Goal: Information Seeking & Learning: Compare options

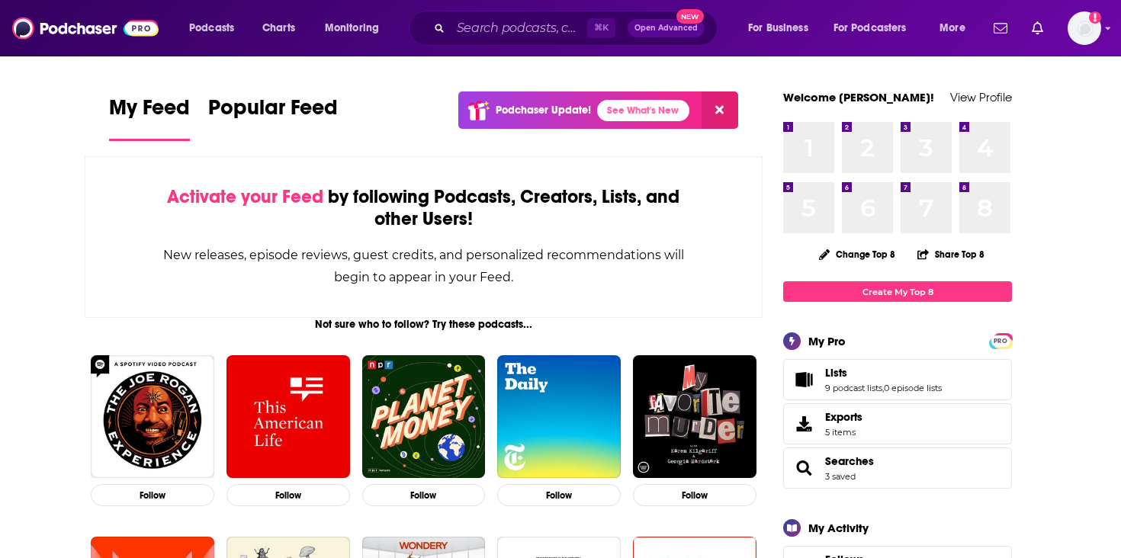
click at [541, 41] on div "⌘ K Open Advanced New" at bounding box center [563, 28] width 309 height 35
click at [541, 24] on input "Search podcasts, credits, & more..." at bounding box center [519, 28] width 137 height 24
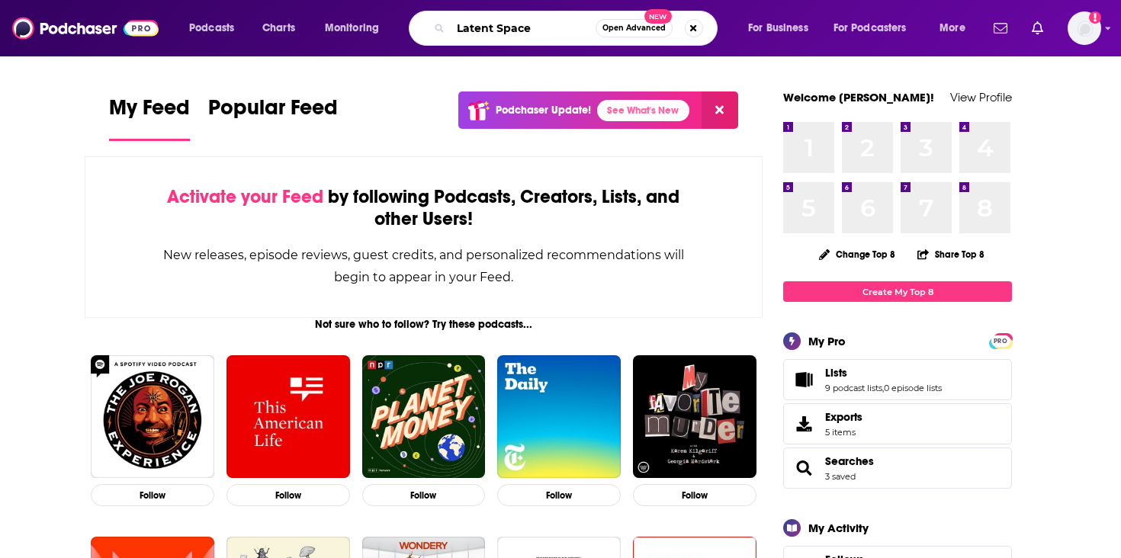
type input "Latent Space"
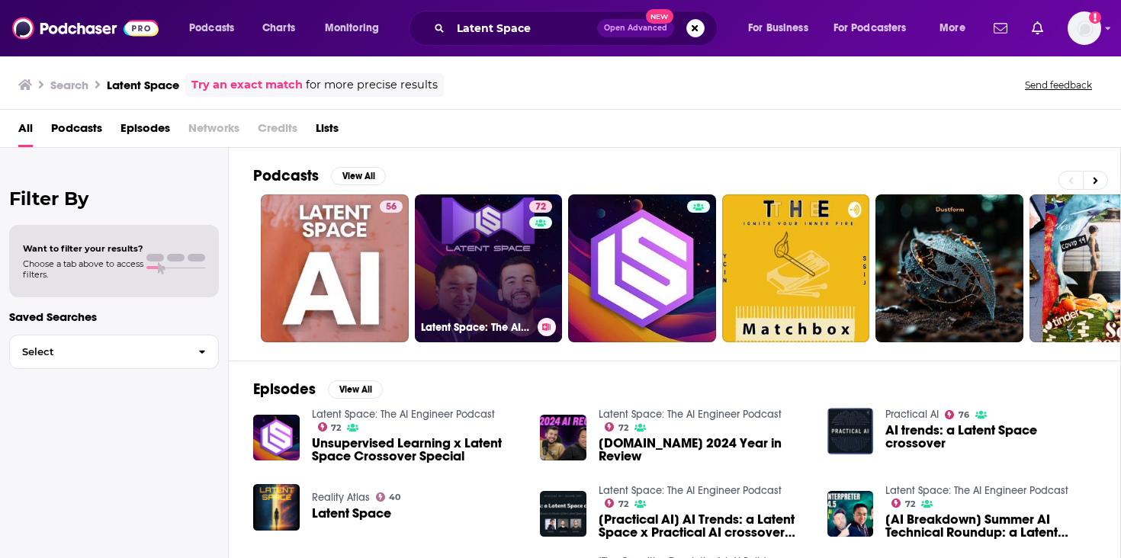
click at [483, 275] on link "72 Latent Space: The AI Engineer Podcast" at bounding box center [489, 268] width 148 height 148
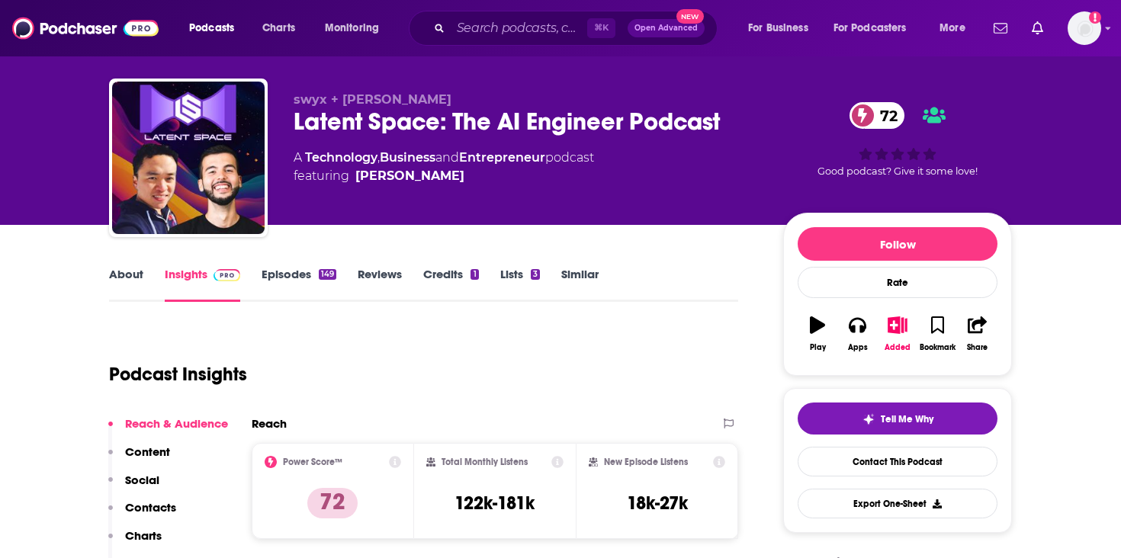
scroll to position [24, 0]
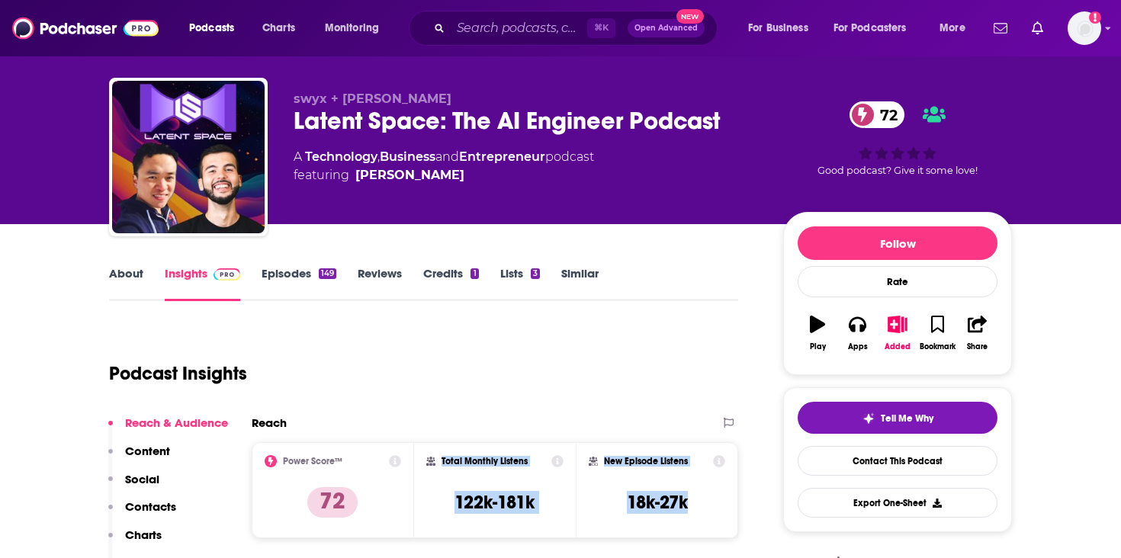
drag, startPoint x: 693, startPoint y: 500, endPoint x: 442, endPoint y: 461, distance: 254.5
click at [442, 461] on div "Power Score™ 72 Total Monthly Listens 122k-181k New Episode Listens 18k-27k" at bounding box center [495, 490] width 487 height 96
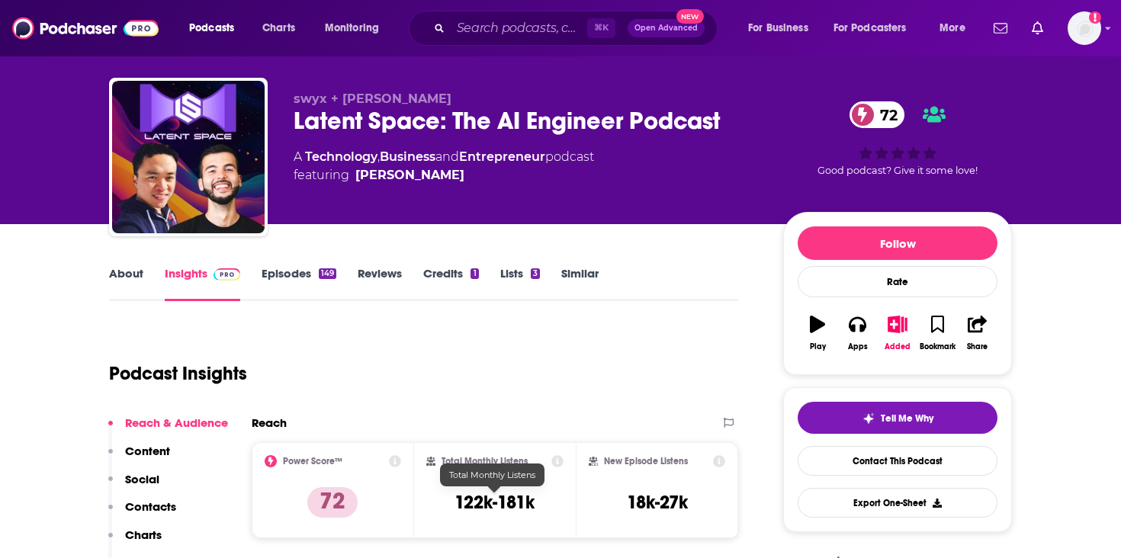
click at [464, 506] on h3 "122k-181k" at bounding box center [495, 502] width 80 height 23
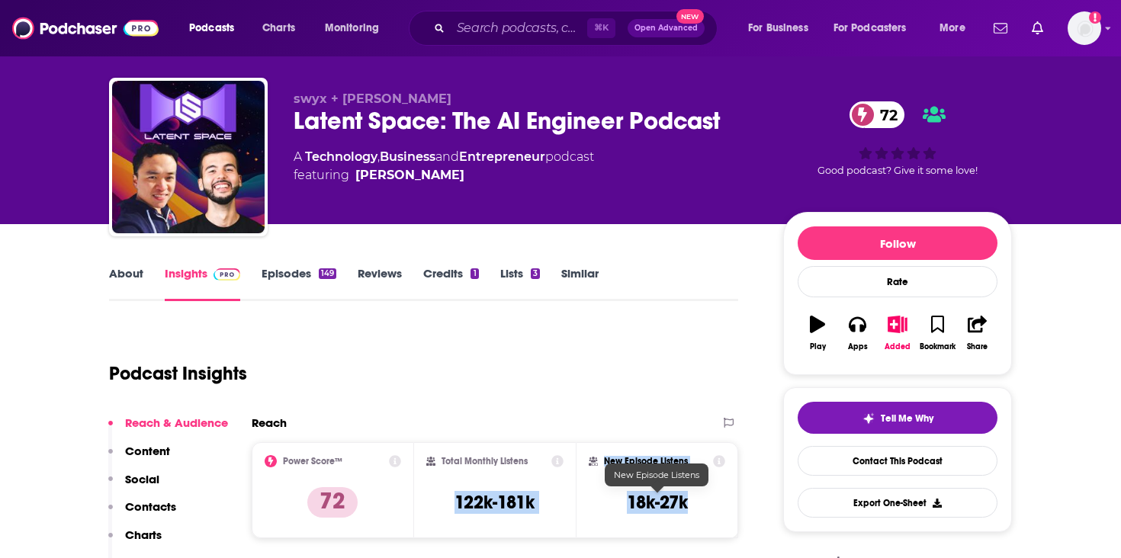
drag, startPoint x: 442, startPoint y: 506, endPoint x: 685, endPoint y: 503, distance: 243.3
click at [685, 503] on div "Power Score™ 72 Total Monthly Listens 122k-181k New Episode Listens 18k-27k" at bounding box center [495, 490] width 487 height 96
click at [685, 503] on h3 "18k-27k" at bounding box center [657, 502] width 61 height 23
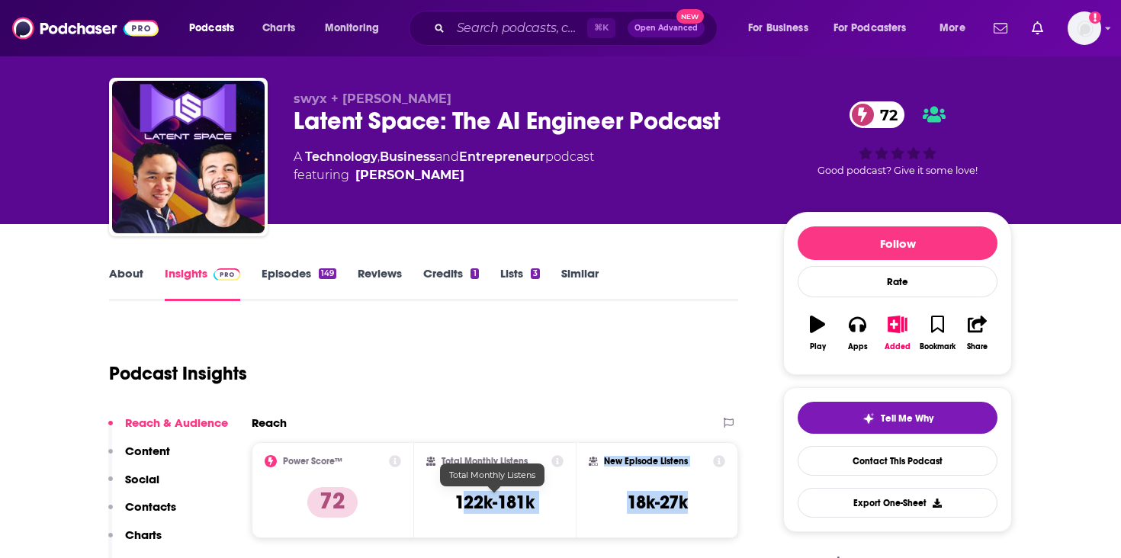
drag, startPoint x: 690, startPoint y: 505, endPoint x: 462, endPoint y: 503, distance: 228.0
click at [462, 503] on div "Power Score™ 72 Total Monthly Listens 122k-181k New Episode Listens 18k-27k" at bounding box center [495, 490] width 487 height 96
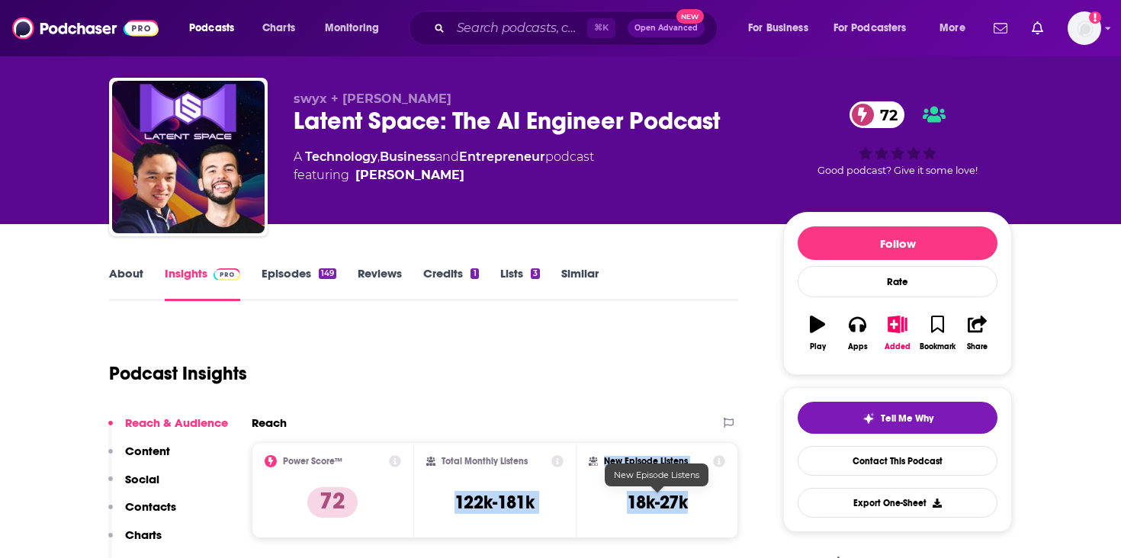
drag, startPoint x: 458, startPoint y: 503, endPoint x: 699, endPoint y: 507, distance: 240.3
click at [699, 507] on div "Power Score™ 72 Total Monthly Listens 122k-181k New Episode Listens 18k-27k" at bounding box center [495, 490] width 487 height 96
copy div "122k-181k New Episode Listens 18k-27k"
click at [466, 27] on input "Search podcasts, credits, & more..." at bounding box center [519, 28] width 137 height 24
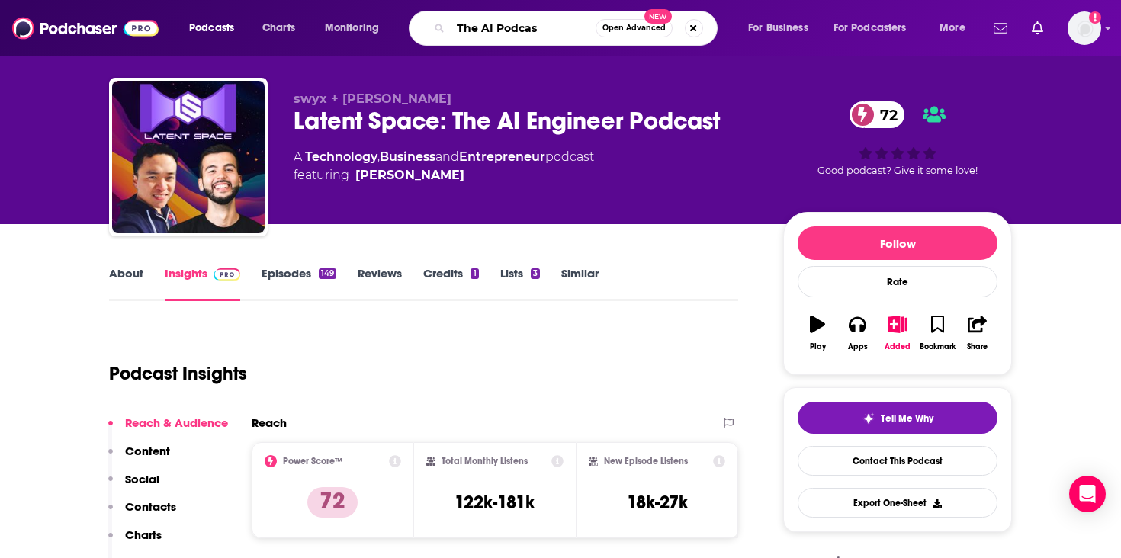
type input "The AI Podcast"
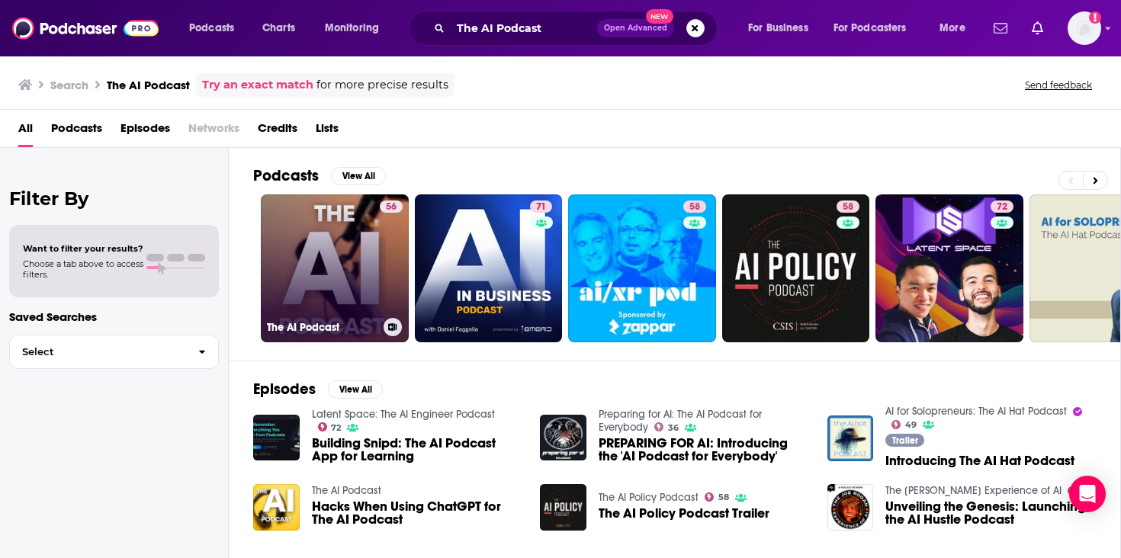
click at [359, 241] on link "56 The AI Podcast" at bounding box center [335, 268] width 148 height 148
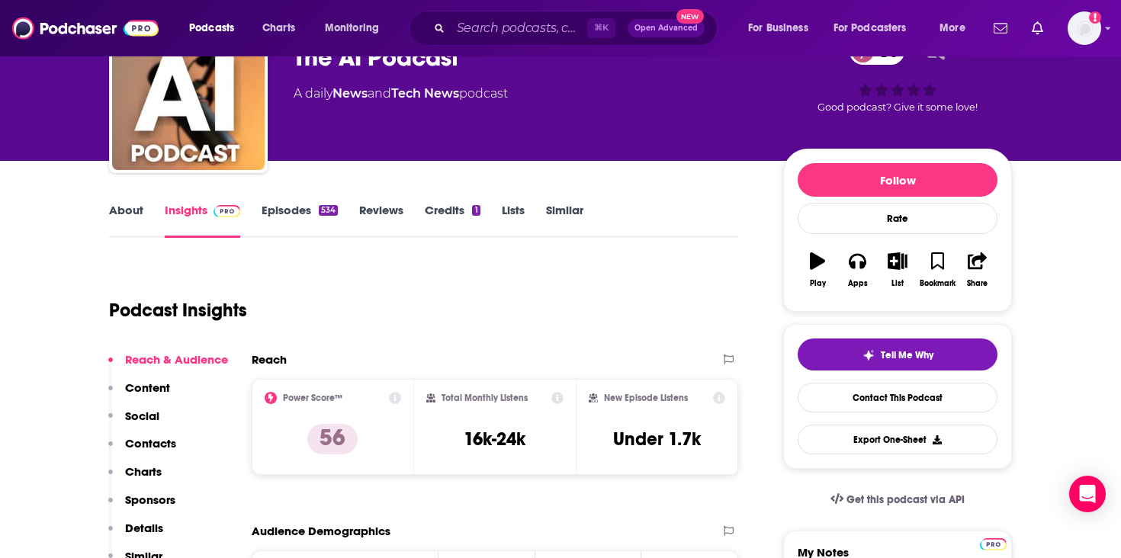
scroll to position [175, 0]
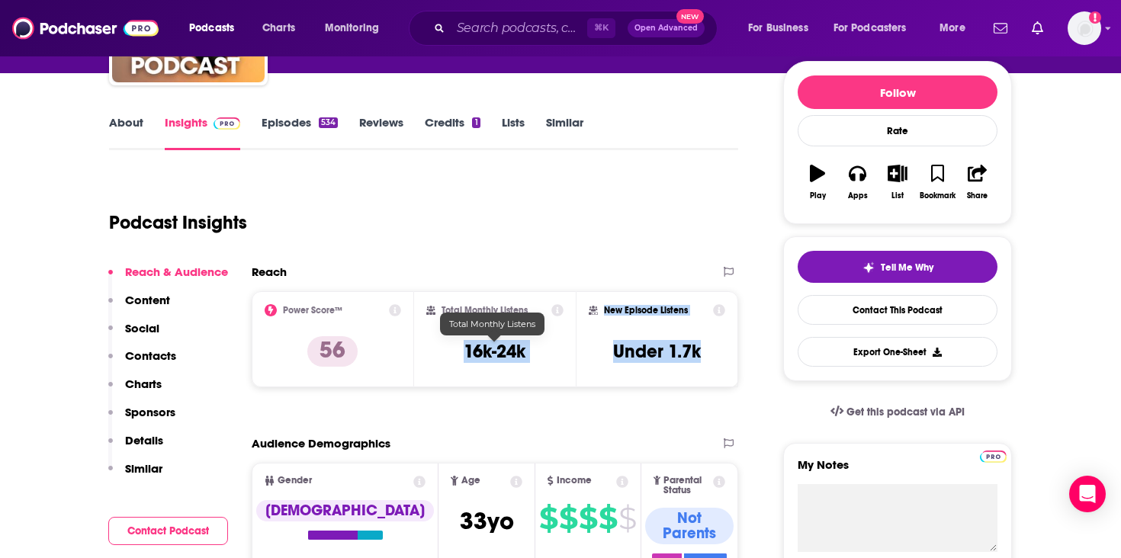
drag, startPoint x: 697, startPoint y: 352, endPoint x: 461, endPoint y: 352, distance: 235.7
click at [461, 352] on div "Power Score™ 56 Total Monthly Listens 16k-24k New Episode Listens Under 1.7k" at bounding box center [495, 339] width 487 height 96
copy div "16k-24k New Episode Listens Under 1.7k"
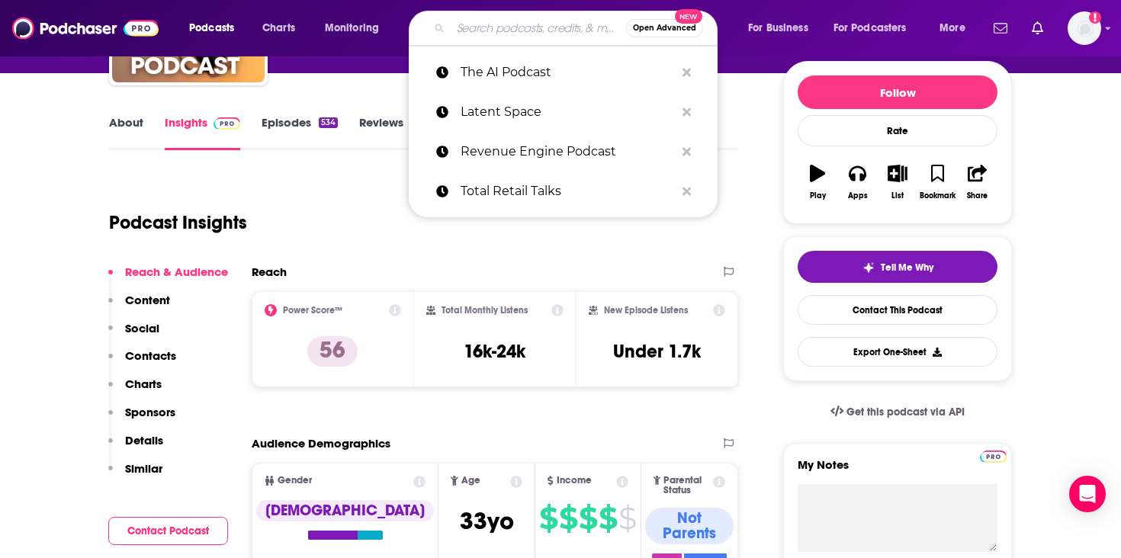
click at [472, 37] on input "Search podcasts, credits, & more..." at bounding box center [538, 28] width 175 height 24
paste input "Machine Learning Street Talk"
type input "Machine Learning Street Talk"
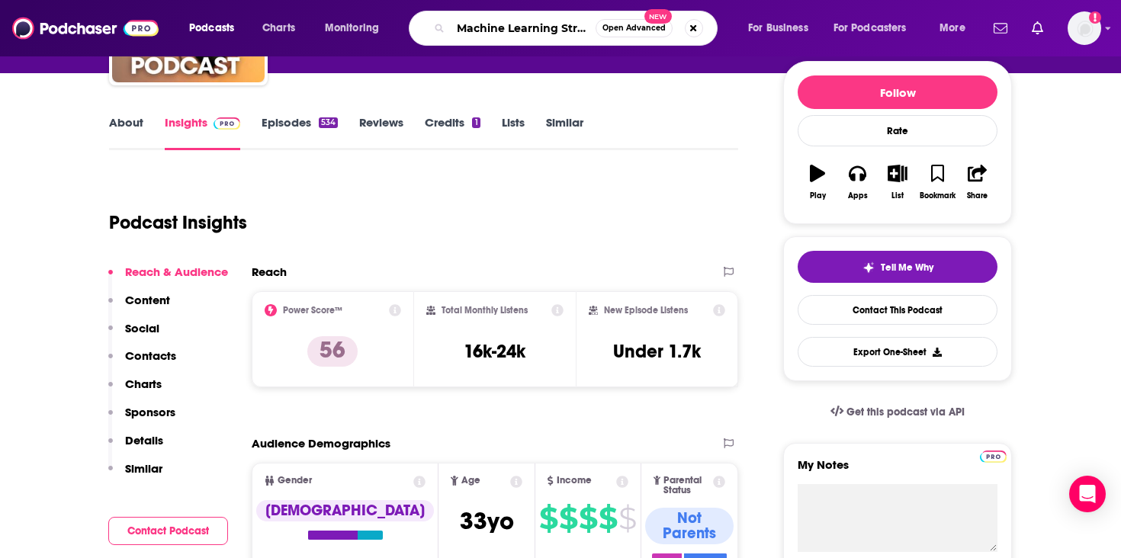
scroll to position [0, 33]
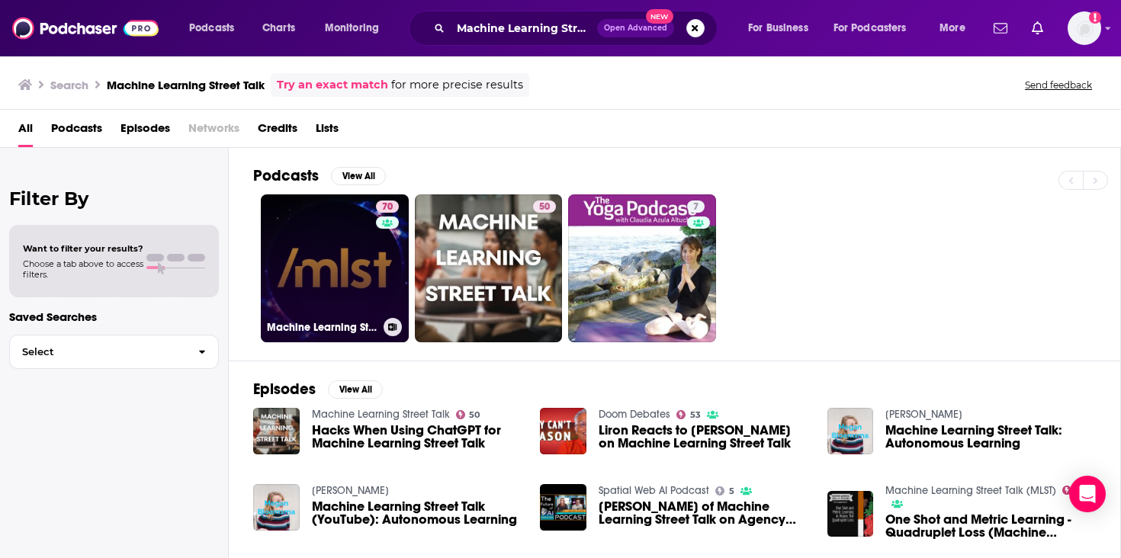
click at [349, 262] on link "70 Machine Learning Street Talk (MLST)" at bounding box center [335, 268] width 148 height 148
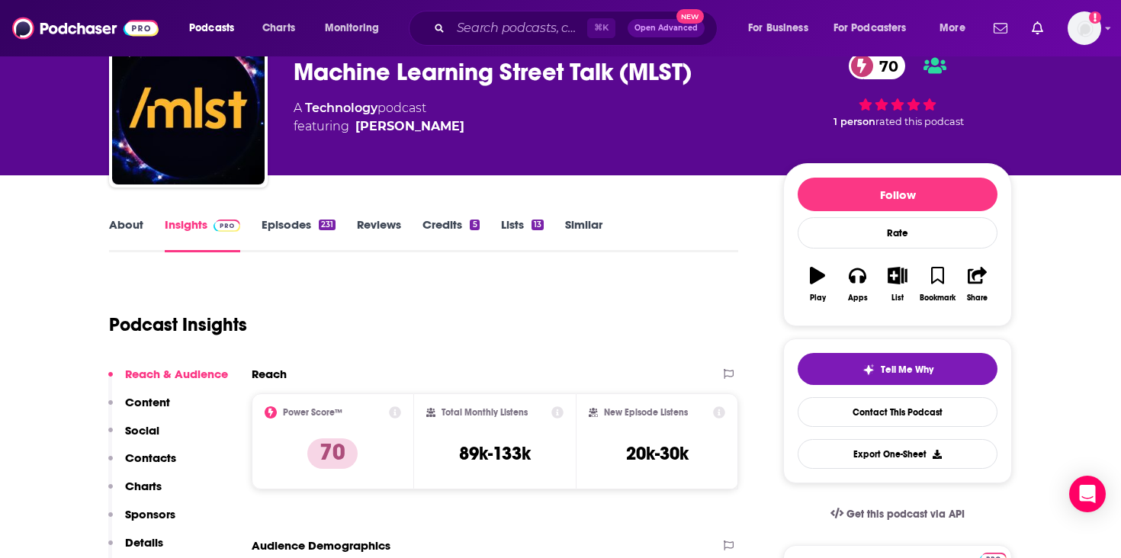
scroll to position [145, 0]
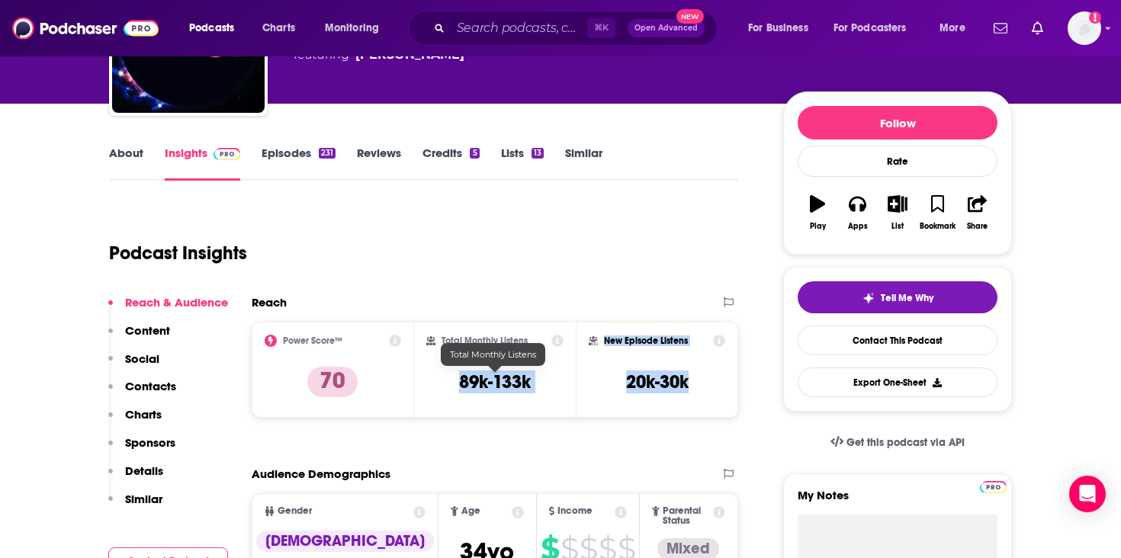
drag, startPoint x: 694, startPoint y: 381, endPoint x: 457, endPoint y: 379, distance: 237.2
click at [457, 378] on div "Power Score™ 70 Total Monthly Listens 89k-133k New Episode Listens 20k-30k" at bounding box center [495, 370] width 487 height 96
copy div "89k-133k New Episode Listens 20k-30k"
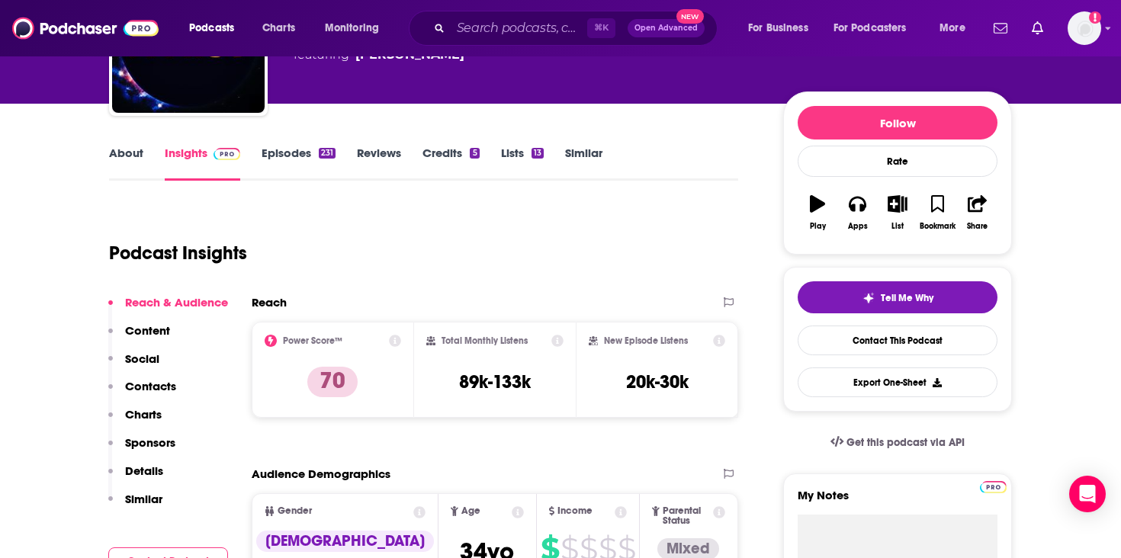
click at [487, 14] on div "⌘ K Open Advanced New" at bounding box center [563, 28] width 309 height 35
click at [487, 31] on input "Search podcasts, credits, & more..." at bounding box center [519, 28] width 137 height 24
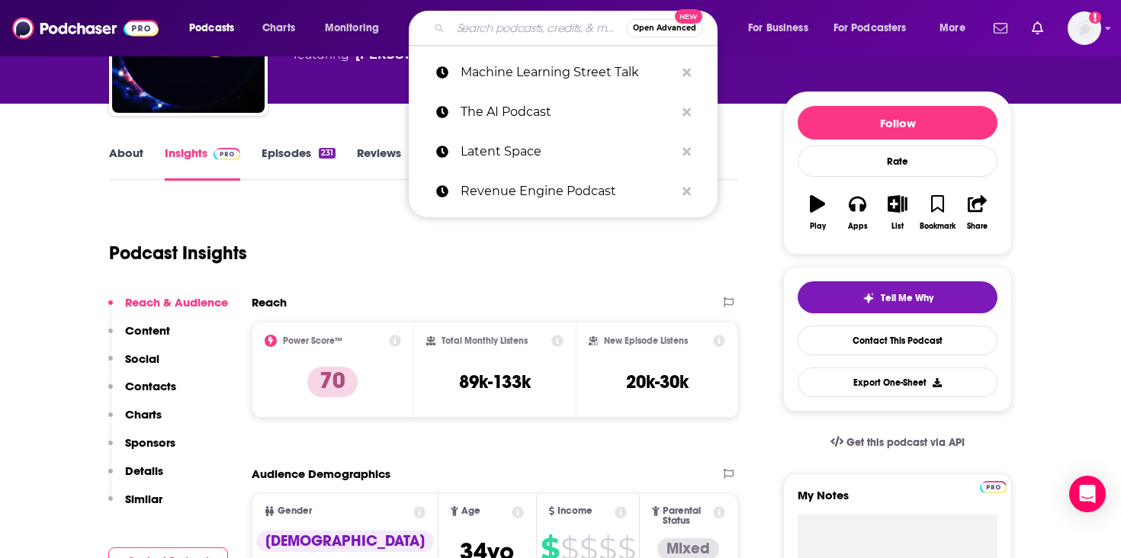
paste input "AI and the Future of Work"
type input "AI and the Future of Work"
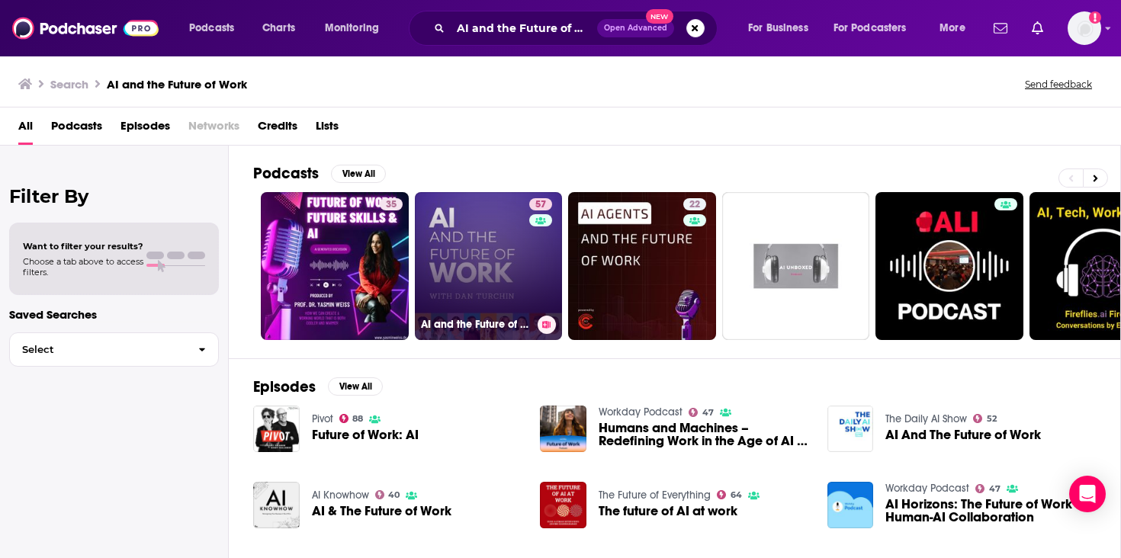
click at [483, 239] on link "57 AI and the Future of Work: Artificial Intelligence in the Workplace, Busines…" at bounding box center [489, 266] width 148 height 148
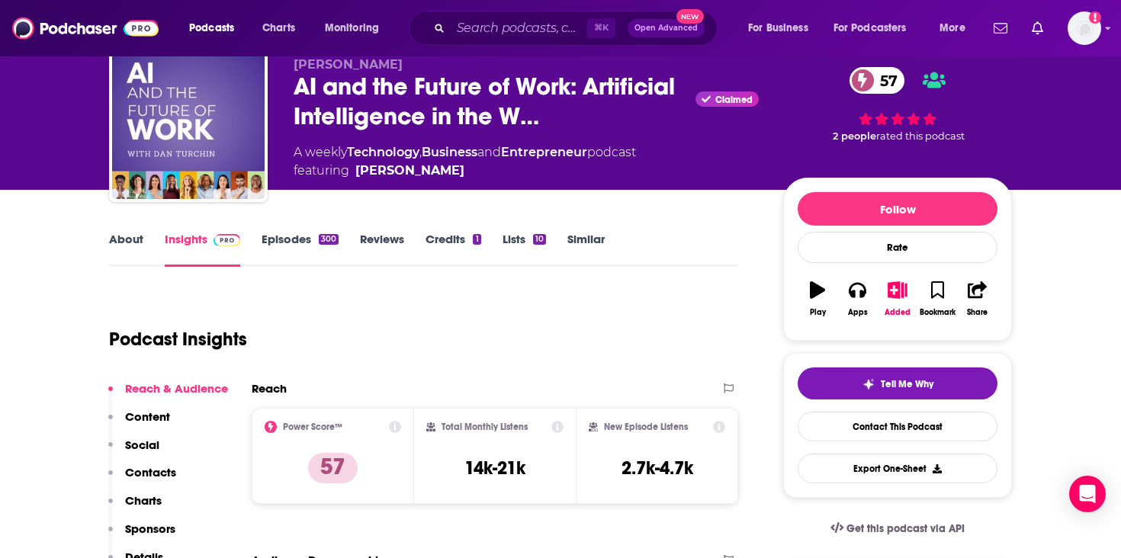
scroll to position [133, 0]
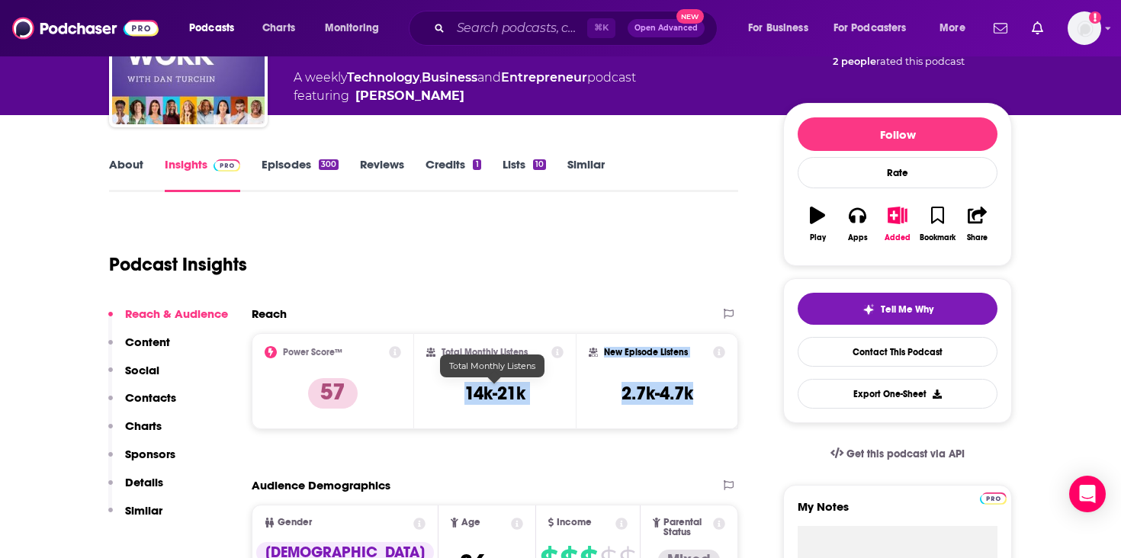
drag, startPoint x: 697, startPoint y: 391, endPoint x: 458, endPoint y: 387, distance: 239.5
click at [458, 387] on div "Power Score™ 57 Total Monthly Listens 14k-21k New Episode Listens 2.7k-4.7k" at bounding box center [495, 381] width 487 height 96
copy div "14k-21k New Episode Listens 2.7k-4.7k"
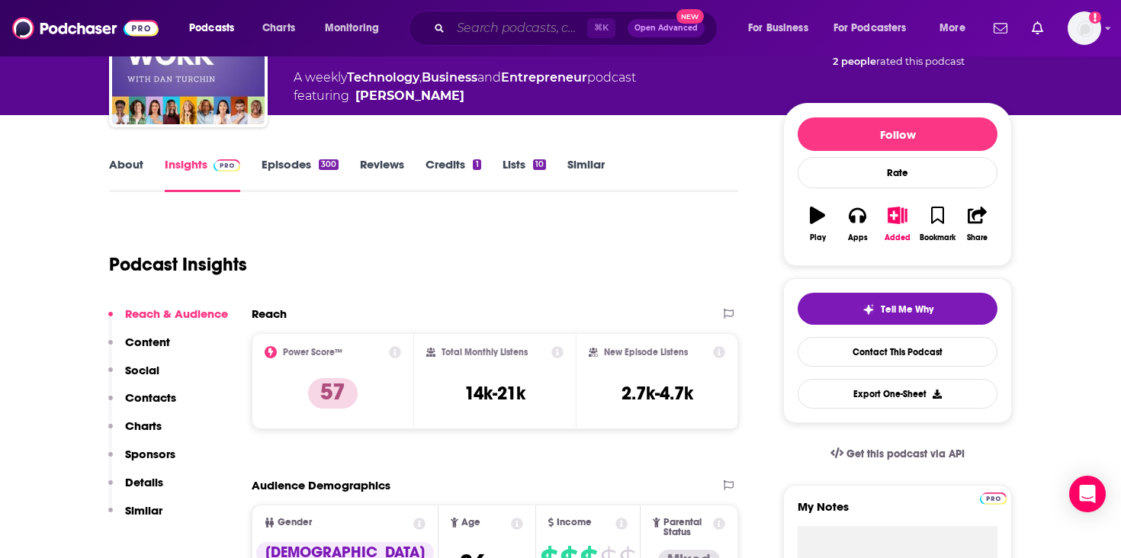
click at [532, 27] on input "Search podcasts, credits, & more..." at bounding box center [519, 28] width 137 height 24
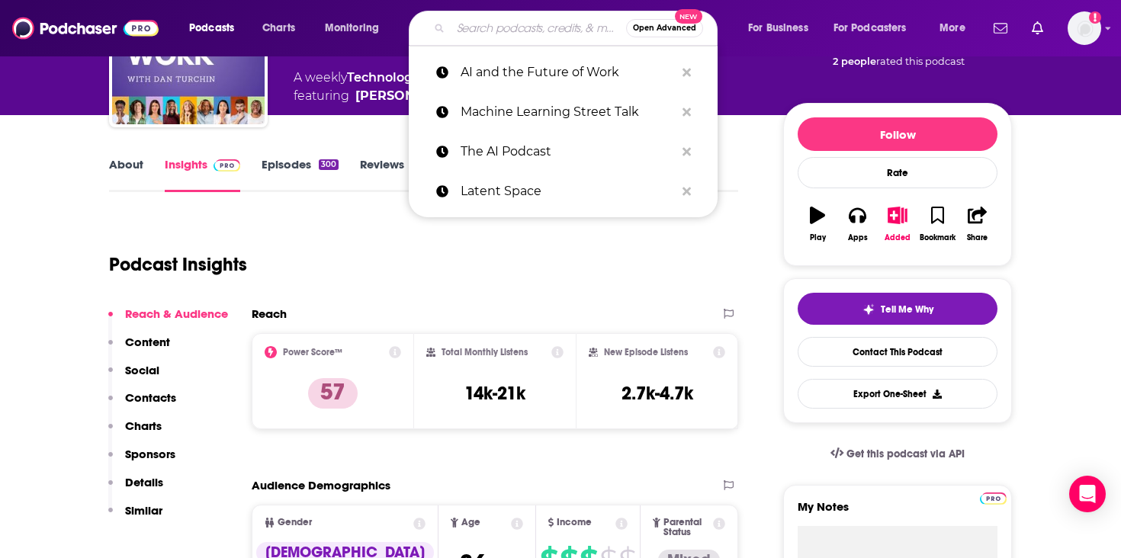
paste input "AI in HR"
type input "AI in HR"
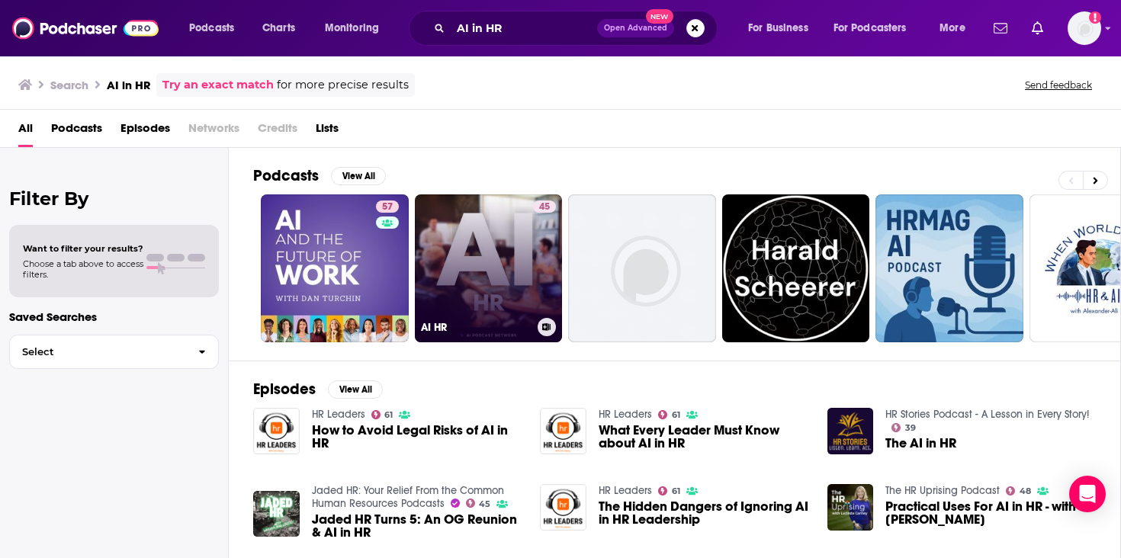
click at [503, 228] on link "45 AI HR" at bounding box center [489, 268] width 148 height 148
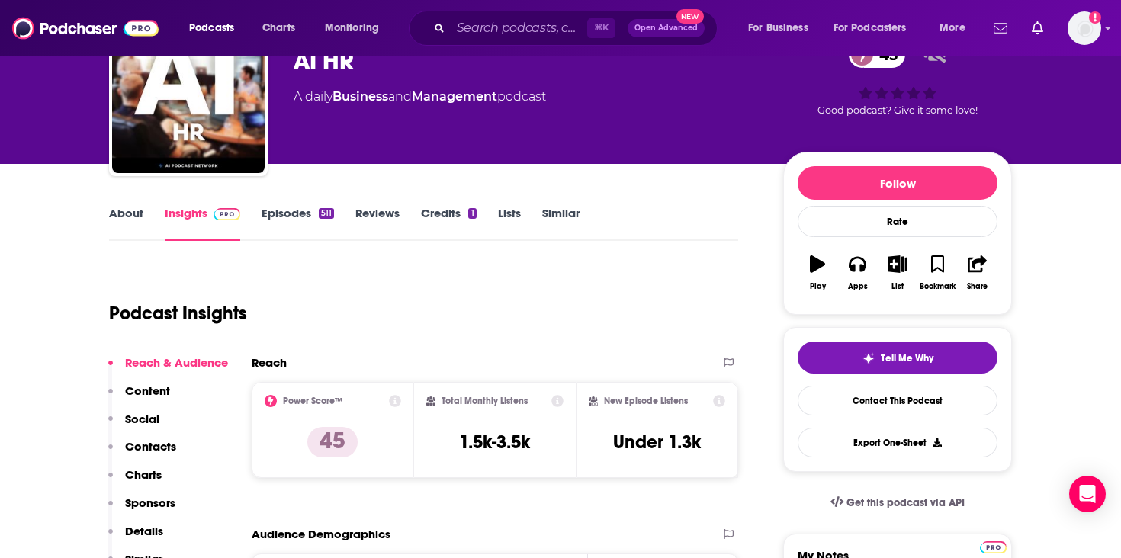
scroll to position [203, 0]
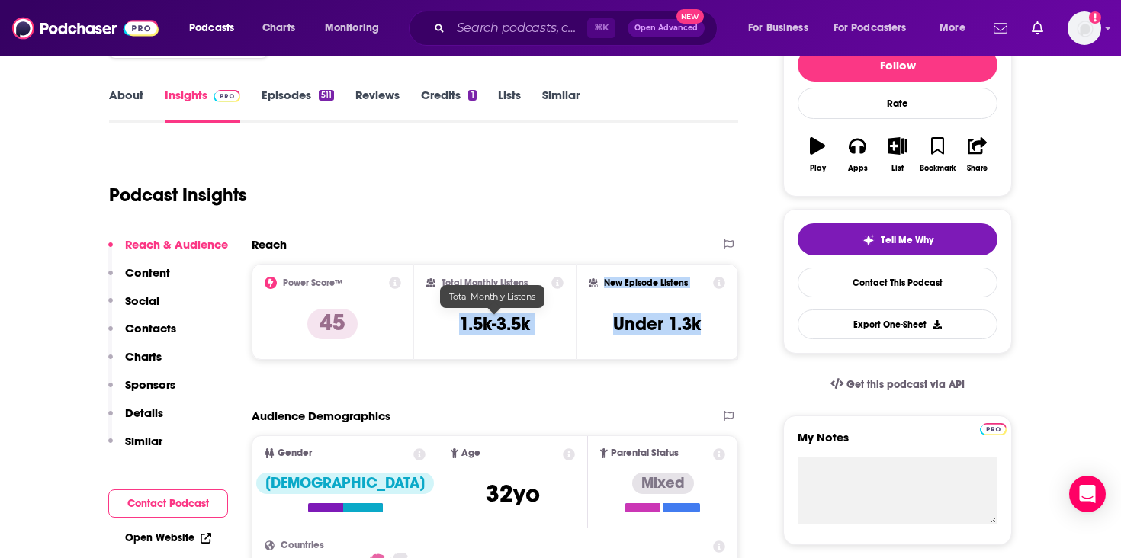
drag, startPoint x: 704, startPoint y: 328, endPoint x: 454, endPoint y: 320, distance: 250.3
click at [454, 320] on div "Power Score™ 45 Total Monthly Listens 1.5k-3.5k New Episode Listens Under 1.3k" at bounding box center [495, 312] width 487 height 96
copy div "1.5k-3.5k New Episode Listens Under 1.3k"
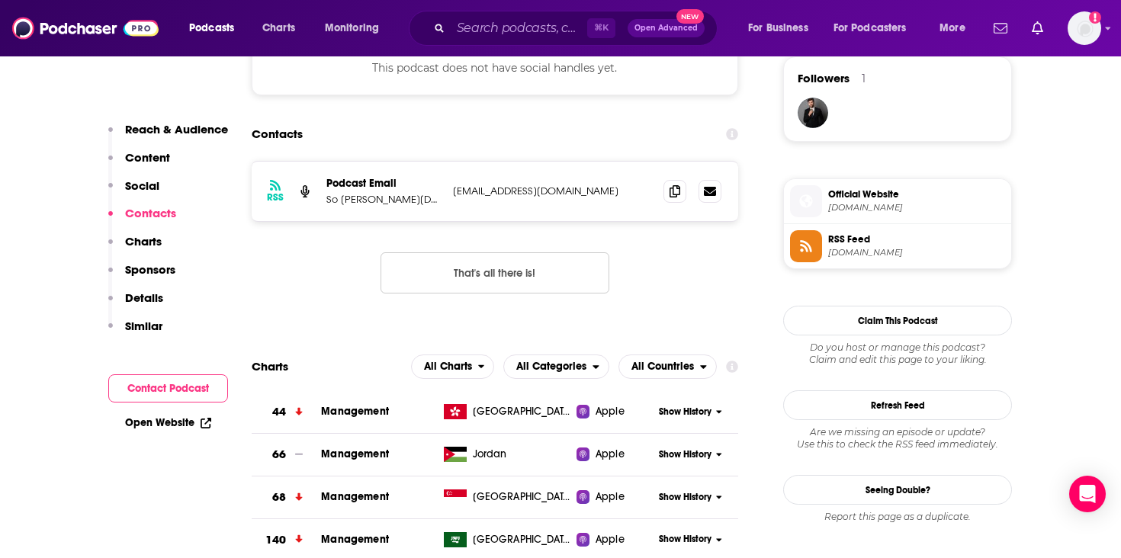
scroll to position [1118, 0]
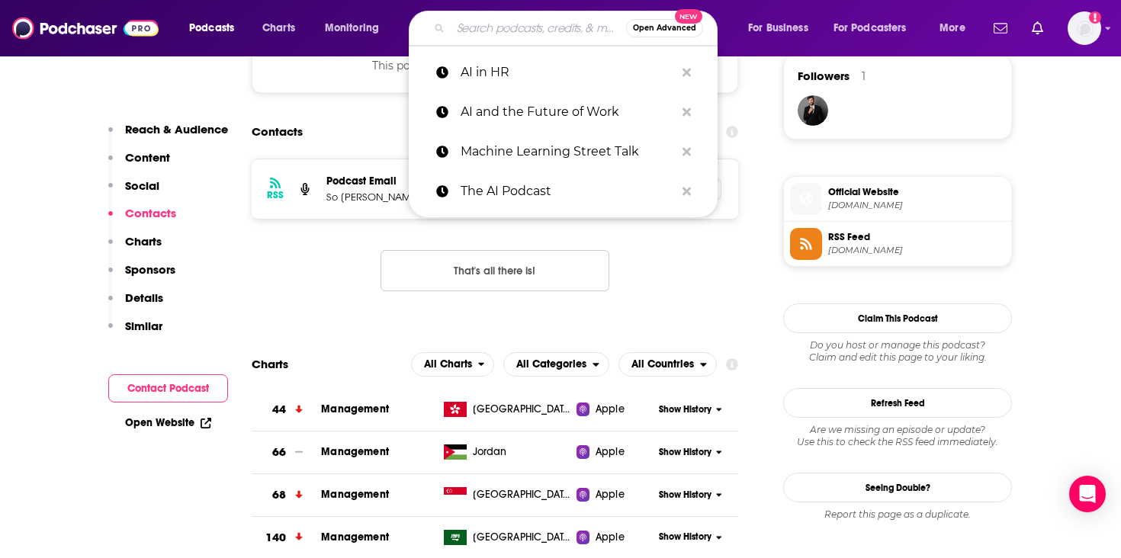
click at [482, 29] on input "Search podcasts, credits, & more..." at bounding box center [538, 28] width 175 height 24
paste input "All Things Work"
type input "All Things Work"
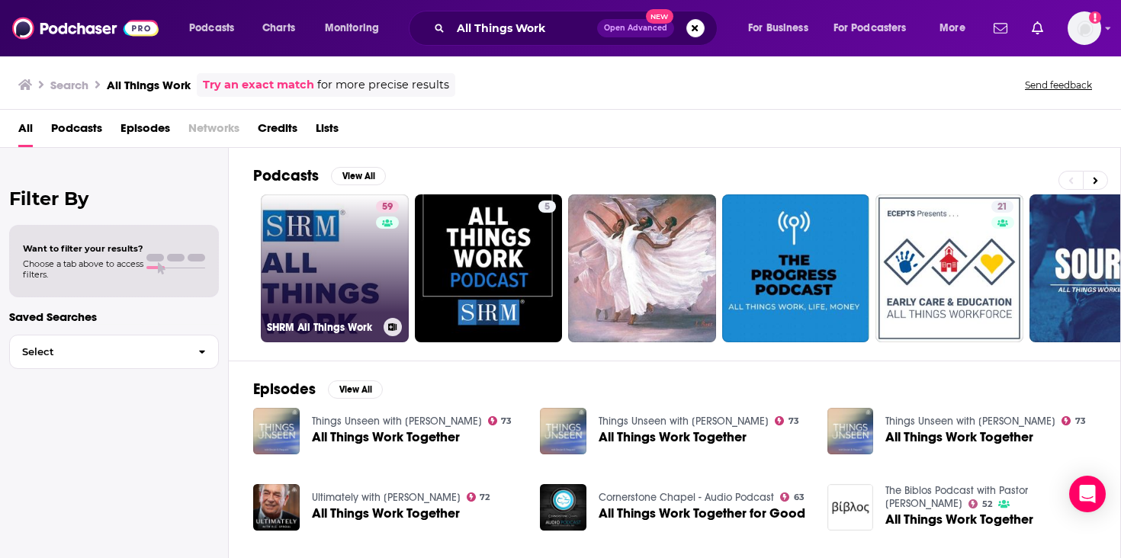
click at [356, 269] on link "59 SHRM All Things Work" at bounding box center [335, 268] width 148 height 148
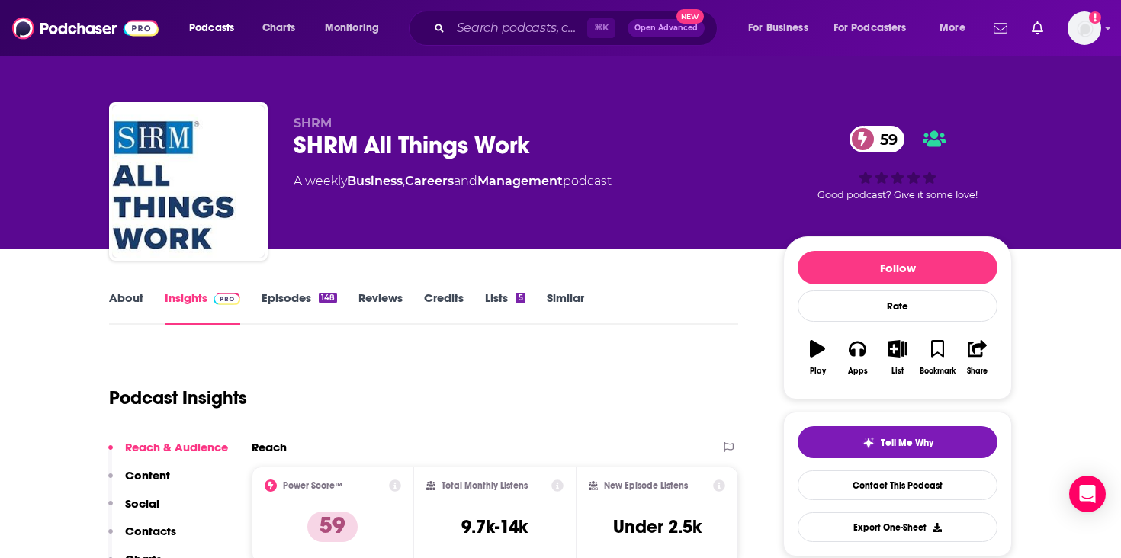
scroll to position [188, 0]
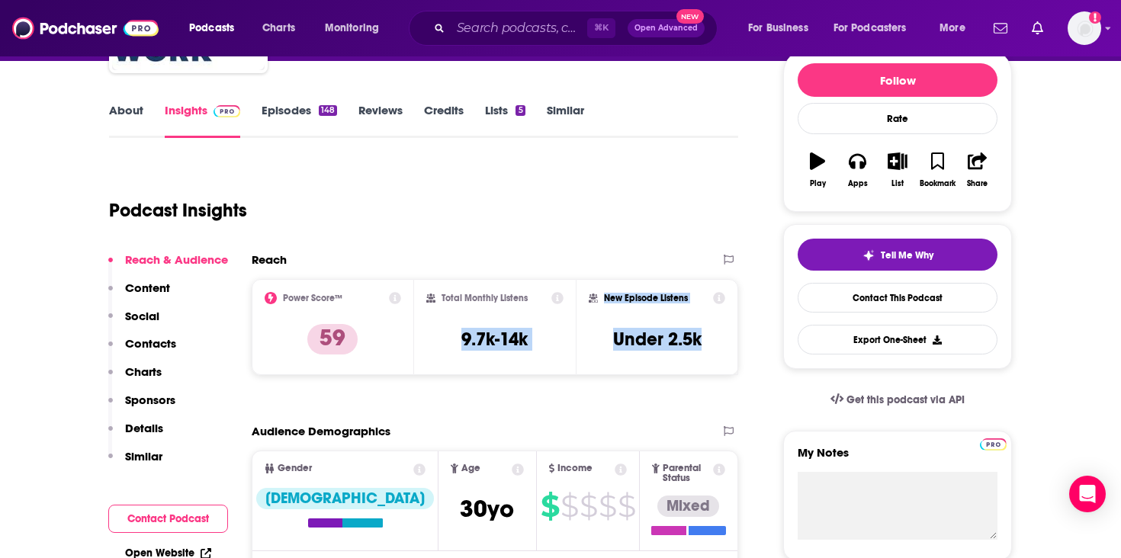
drag, startPoint x: 702, startPoint y: 345, endPoint x: 446, endPoint y: 341, distance: 255.5
click at [446, 341] on div "Power Score™ 59 Total Monthly Listens 9.7k-14k New Episode Listens Under 2.5k" at bounding box center [495, 327] width 487 height 96
copy div "9.7k-14k New Episode Listens Under 2.5k"
click at [526, 34] on input "Search podcasts, credits, & more..." at bounding box center [519, 28] width 137 height 24
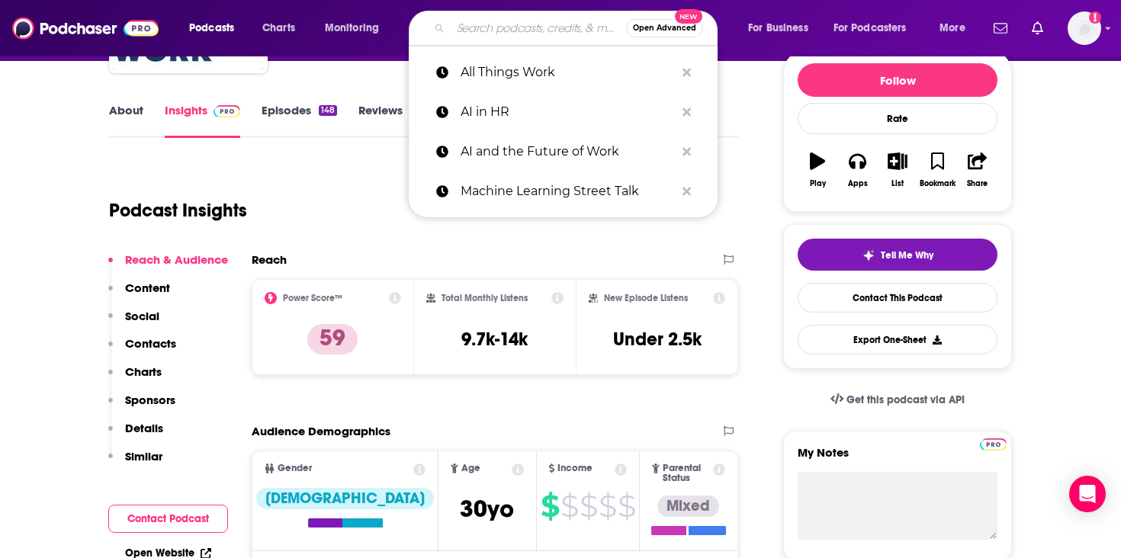
paste input "Digital HR Leaders"
type input "Digital HR Leaders"
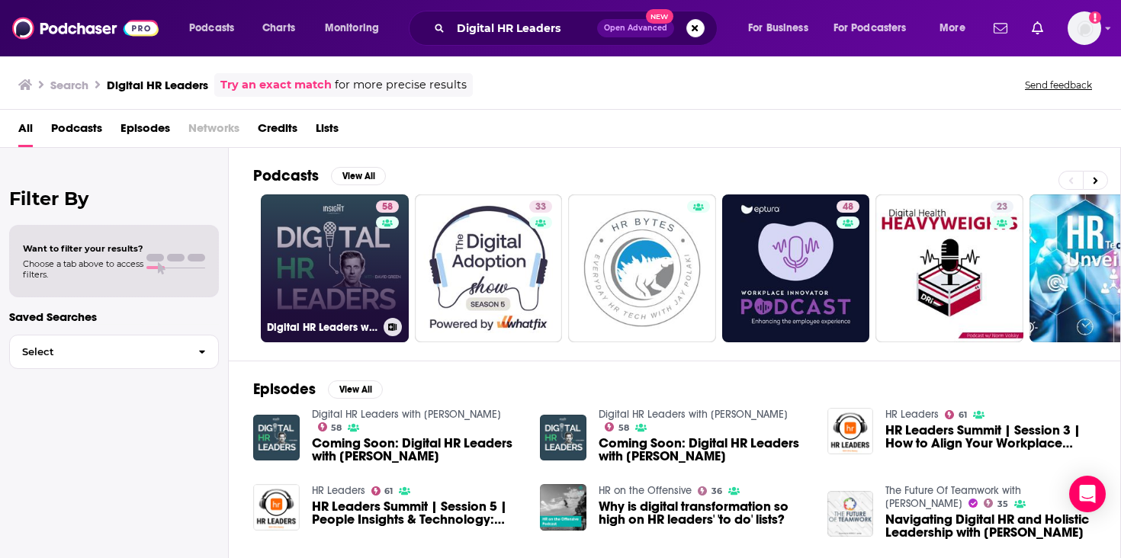
click at [345, 252] on link "58 Digital HR Leaders with [PERSON_NAME]" at bounding box center [335, 268] width 148 height 148
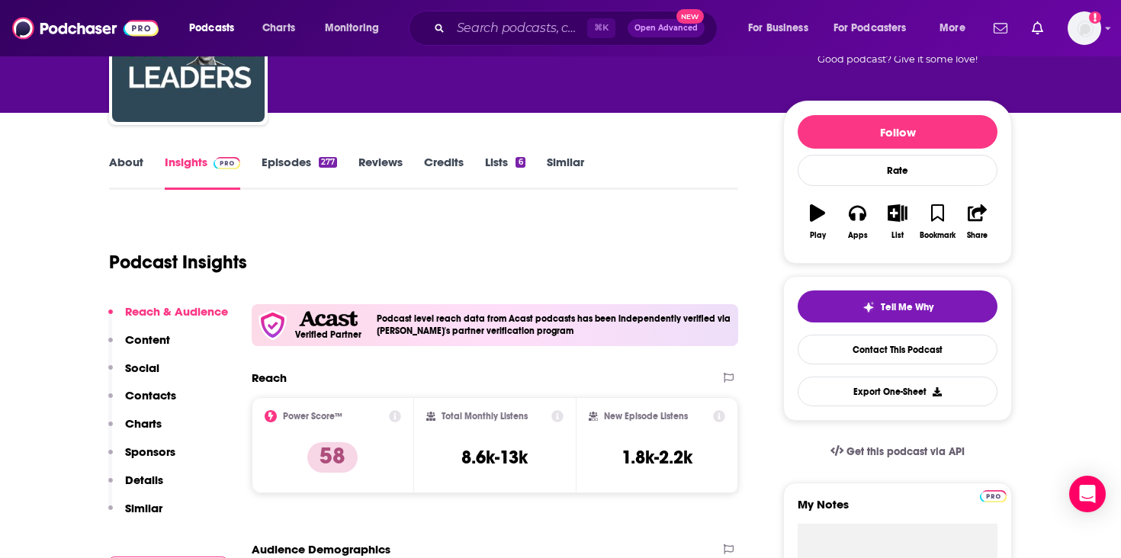
scroll to position [151, 0]
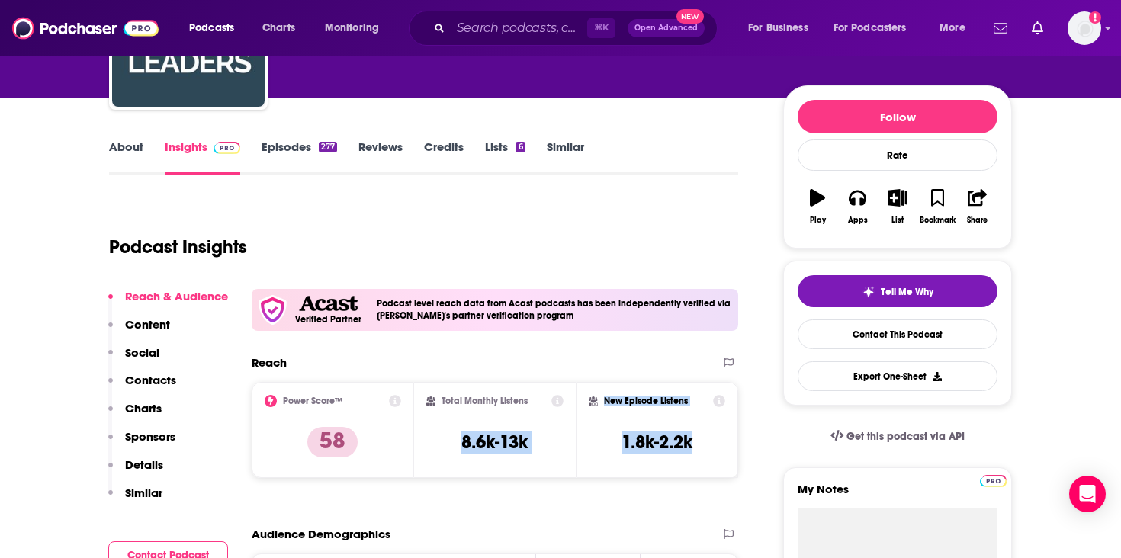
drag, startPoint x: 697, startPoint y: 445, endPoint x: 449, endPoint y: 442, distance: 247.9
click at [449, 442] on div "Power Score™ 58 Total Monthly Listens 8.6k-13k New Episode Listens 1.8k-2.2k" at bounding box center [495, 430] width 487 height 96
copy div "8.6k-13k New Episode Listens 1.8k-2.2k"
click at [538, 24] on input "Search podcasts, credits, & more..." at bounding box center [519, 28] width 137 height 24
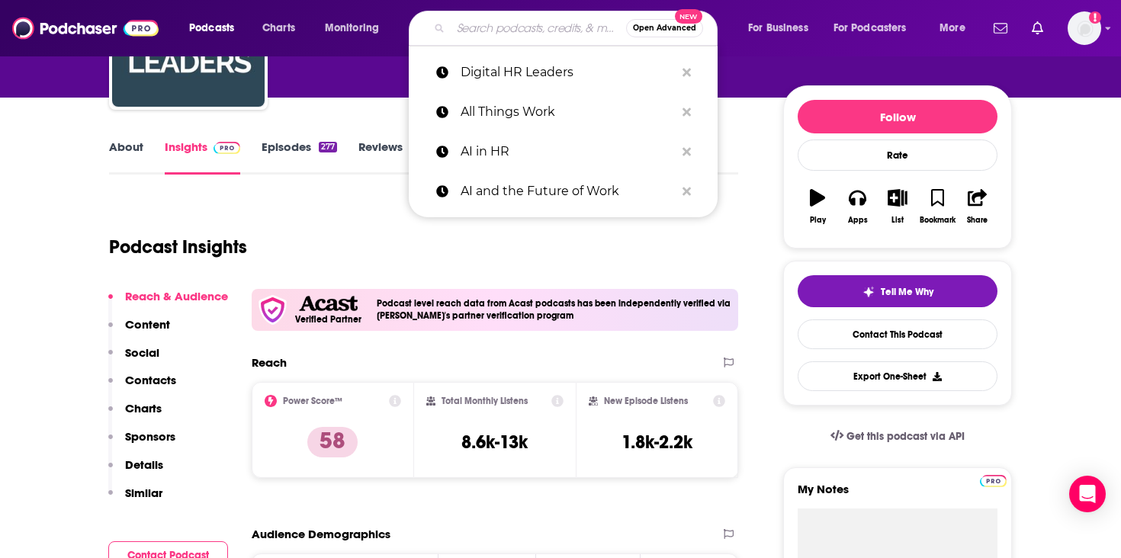
paste input "Drive Thru HR"
type input "Drive Thru HR"
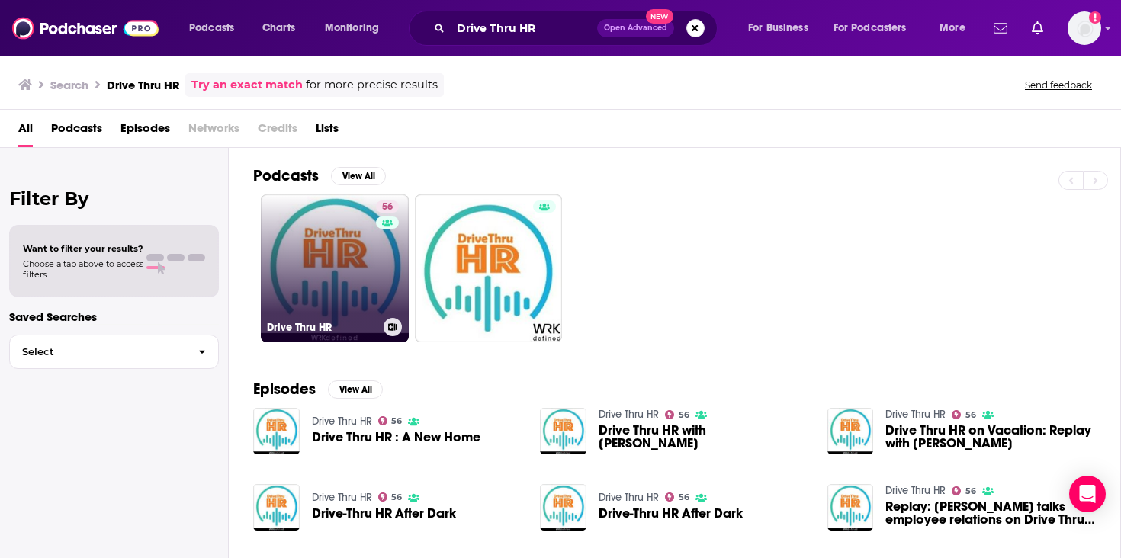
click at [371, 254] on link "56 Drive Thru HR" at bounding box center [335, 268] width 148 height 148
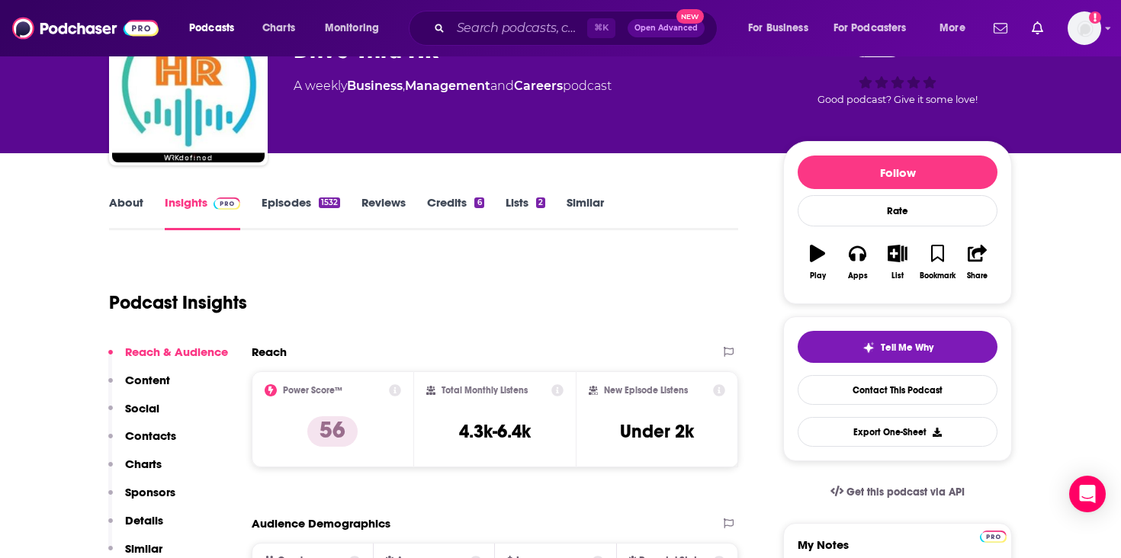
scroll to position [239, 0]
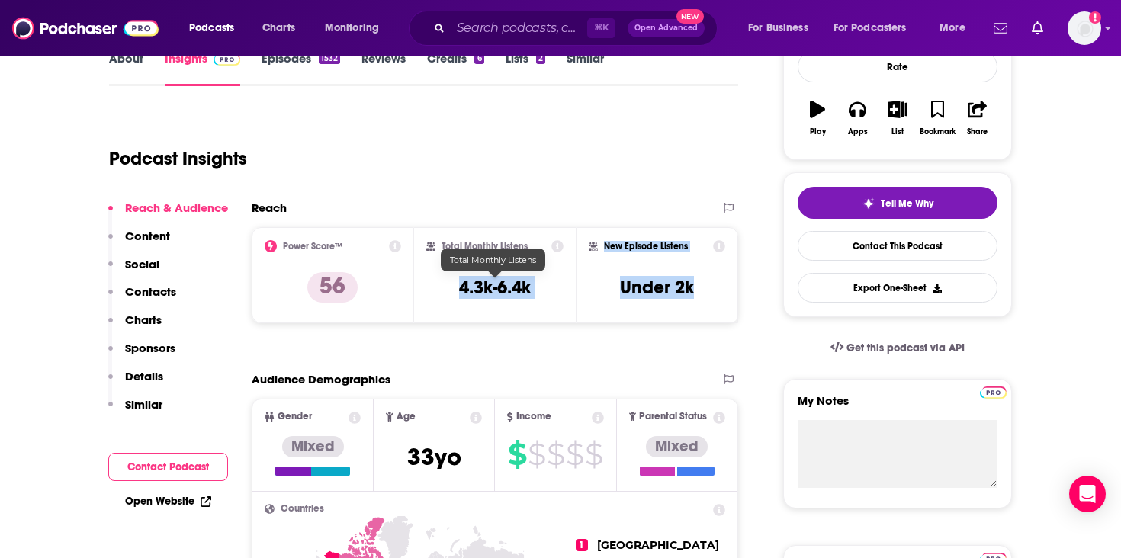
drag, startPoint x: 705, startPoint y: 290, endPoint x: 454, endPoint y: 284, distance: 251.0
click at [454, 284] on div "Power Score™ 56 Total Monthly Listens 4.3k-6.4k New Episode Listens Under 2k" at bounding box center [495, 275] width 487 height 96
copy div "4.3k-6.4k New Episode Listens Under 2k"
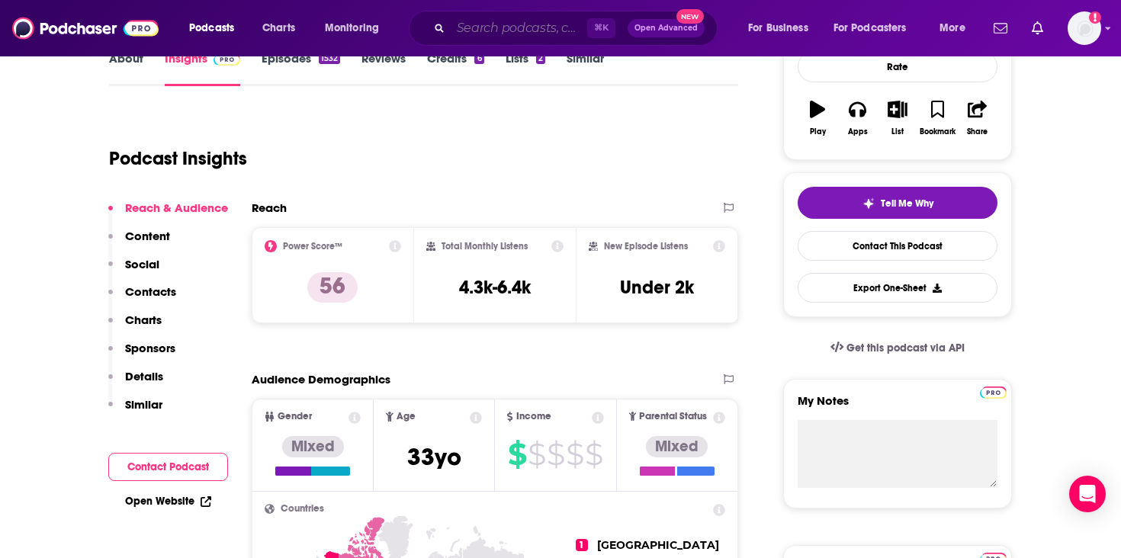
click at [464, 32] on input "Search podcasts, credits, & more..." at bounding box center [519, 28] width 137 height 24
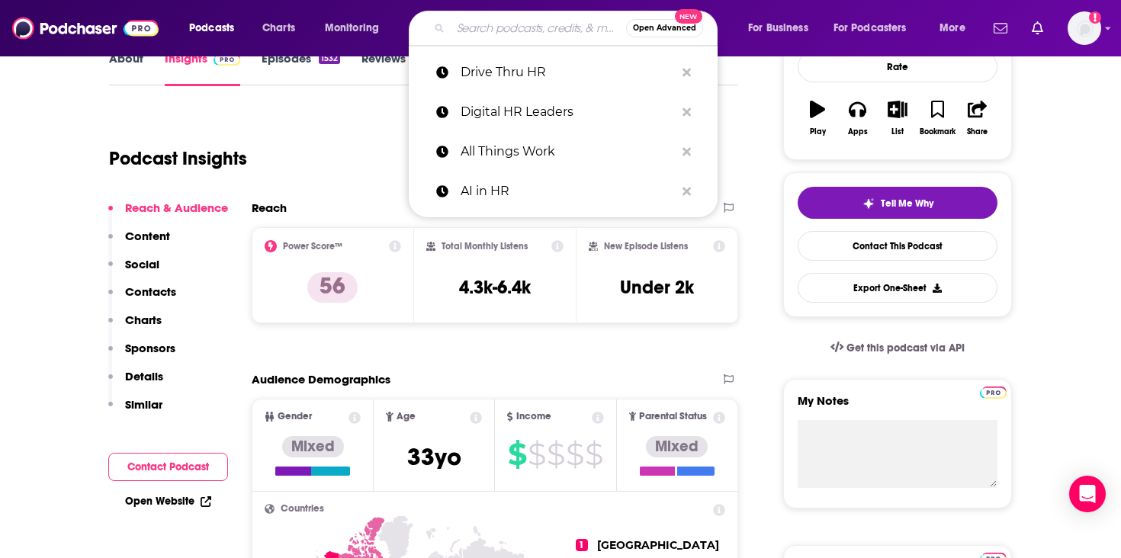
paste input "HR Happy Hour"
type input "HR Happy Hour"
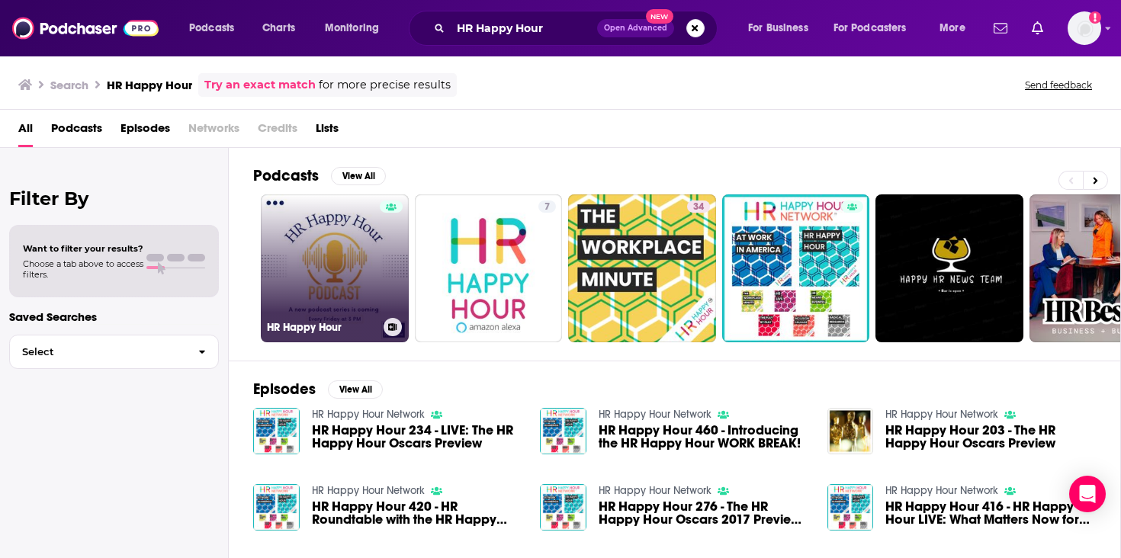
click at [370, 250] on link "HR Happy Hour" at bounding box center [335, 268] width 148 height 148
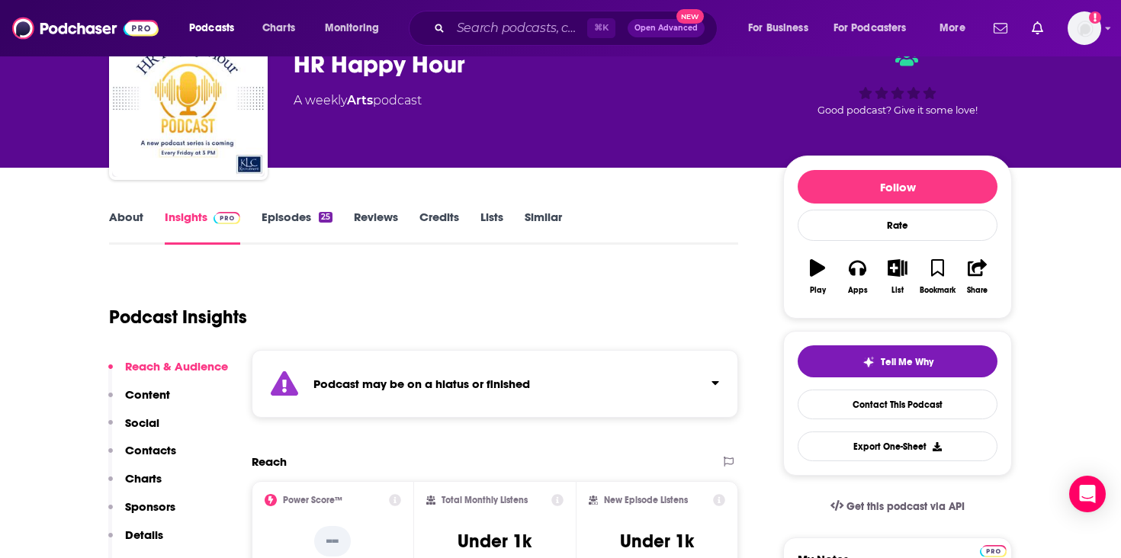
scroll to position [99, 0]
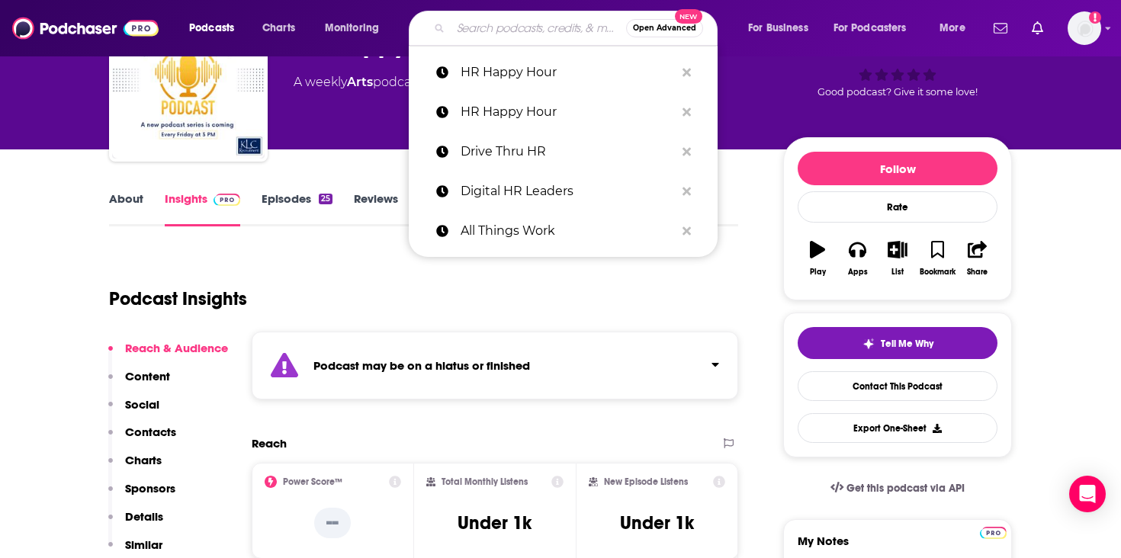
click at [480, 34] on input "Search podcasts, credits, & more..." at bounding box center [538, 28] width 175 height 24
paste input "HR Leaders Podcast"
type input "HR Leaders Podcast"
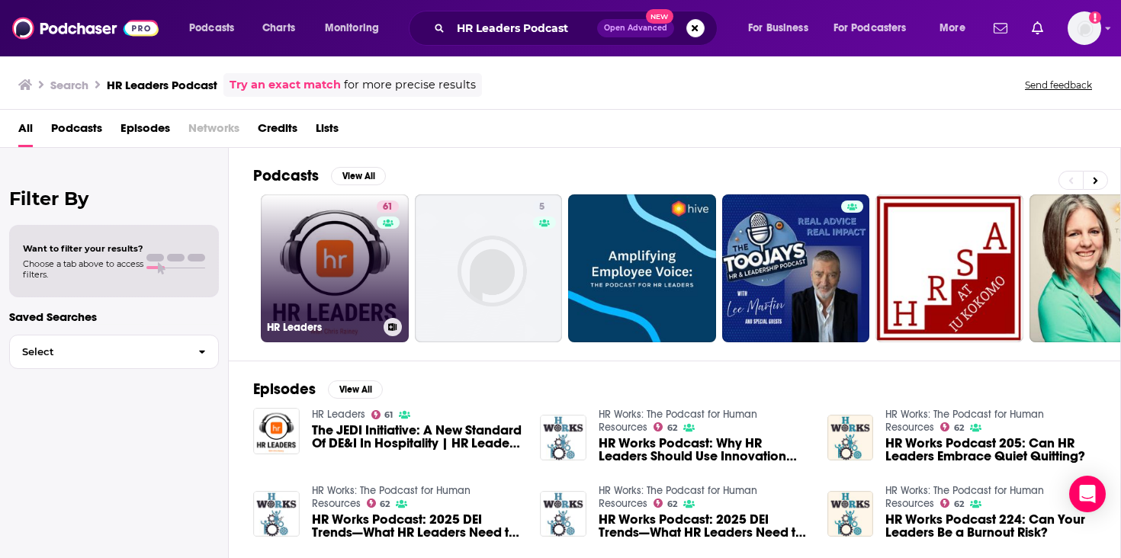
click at [348, 229] on link "61 HR Leaders" at bounding box center [335, 268] width 148 height 148
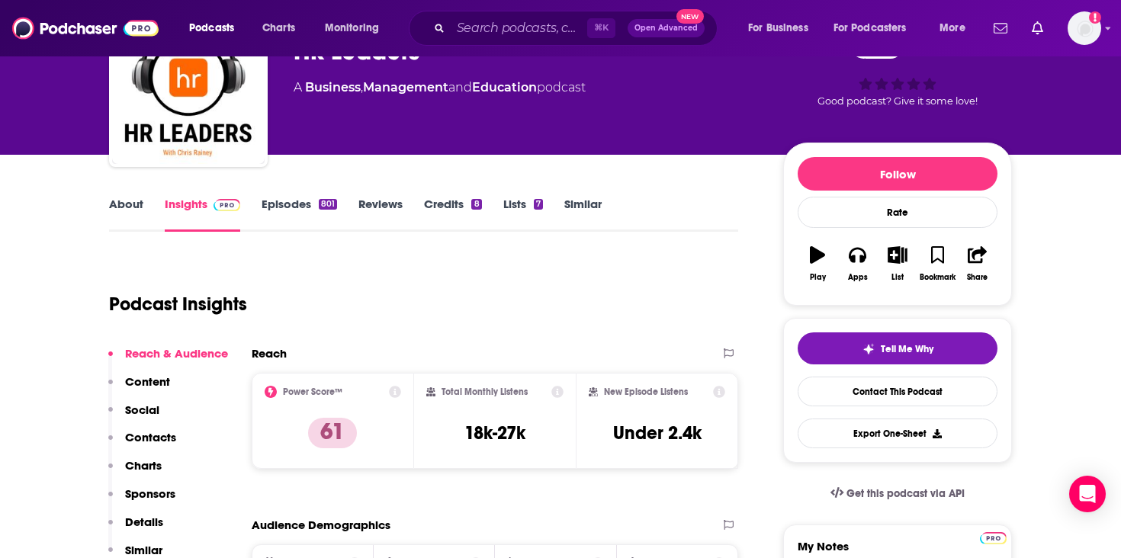
scroll to position [141, 0]
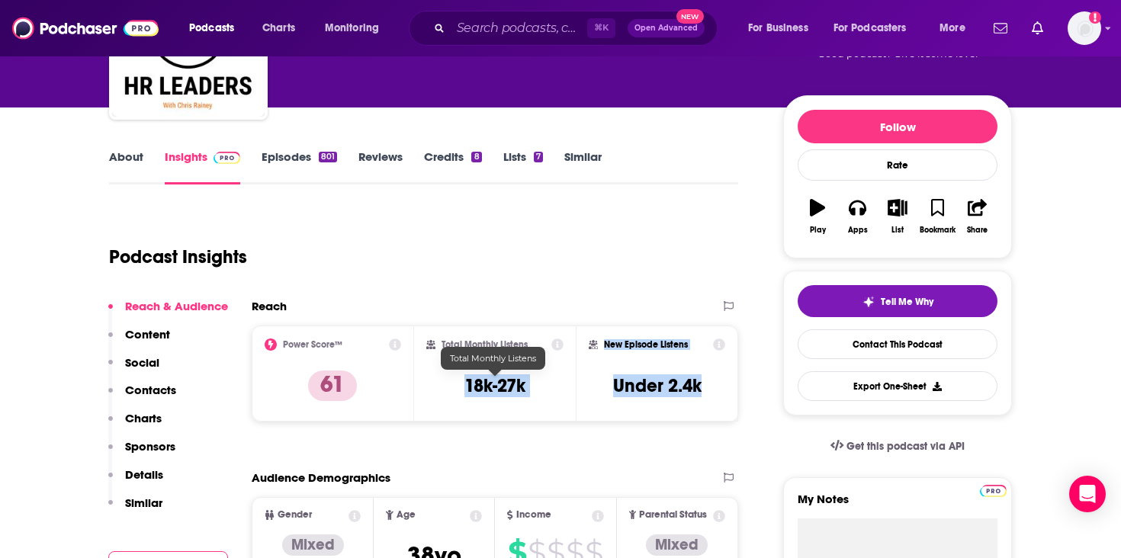
drag, startPoint x: 711, startPoint y: 383, endPoint x: 454, endPoint y: 382, distance: 257.0
click at [454, 382] on div "Power Score™ 61 Total Monthly Listens 18k-27k New Episode Listens Under 2.4k" at bounding box center [495, 374] width 487 height 96
copy div "18k-27k New Episode Listens Under 2.4k"
click at [487, 26] on input "Search podcasts, credits, & more..." at bounding box center [519, 28] width 137 height 24
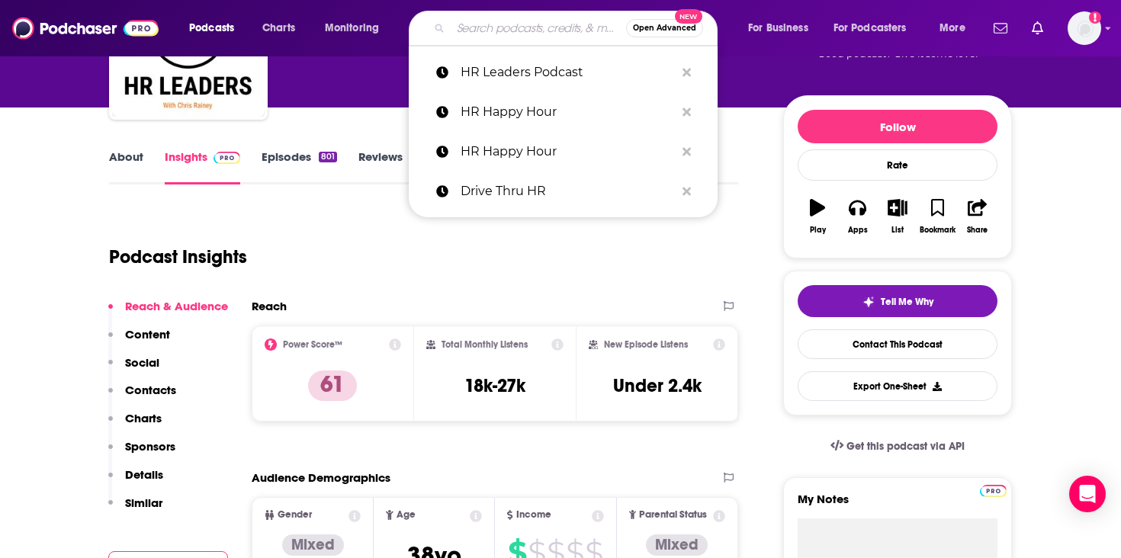
paste input "People Managing People"
type input "People Managing People"
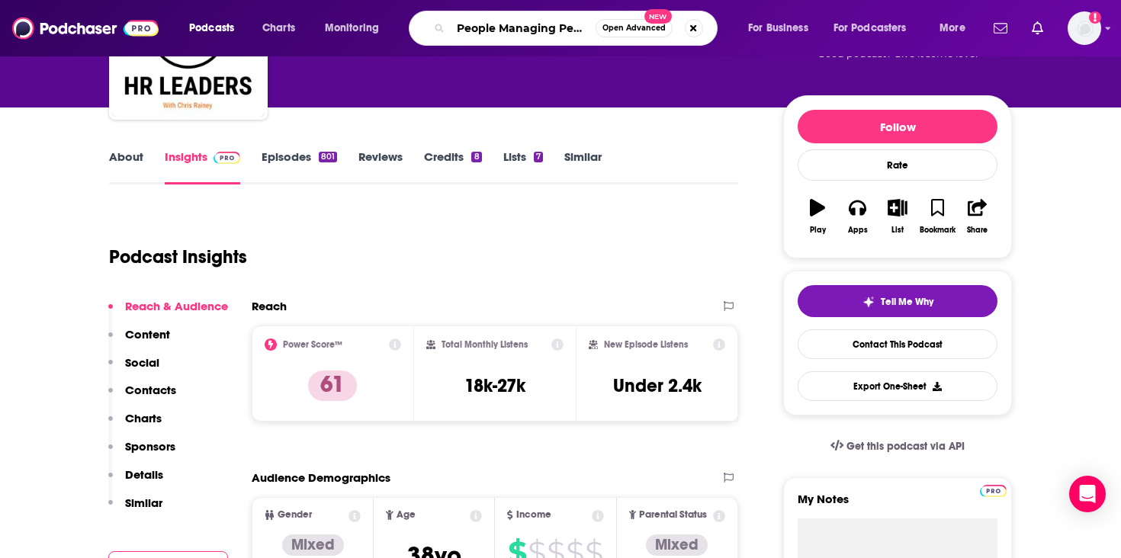
scroll to position [0, 8]
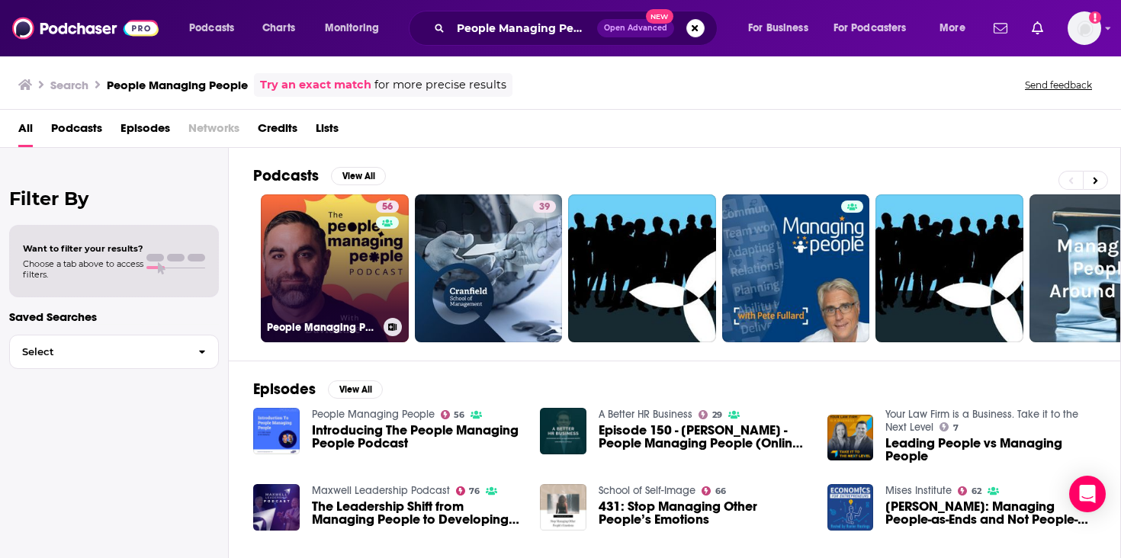
click at [320, 252] on link "56 People Managing People" at bounding box center [335, 268] width 148 height 148
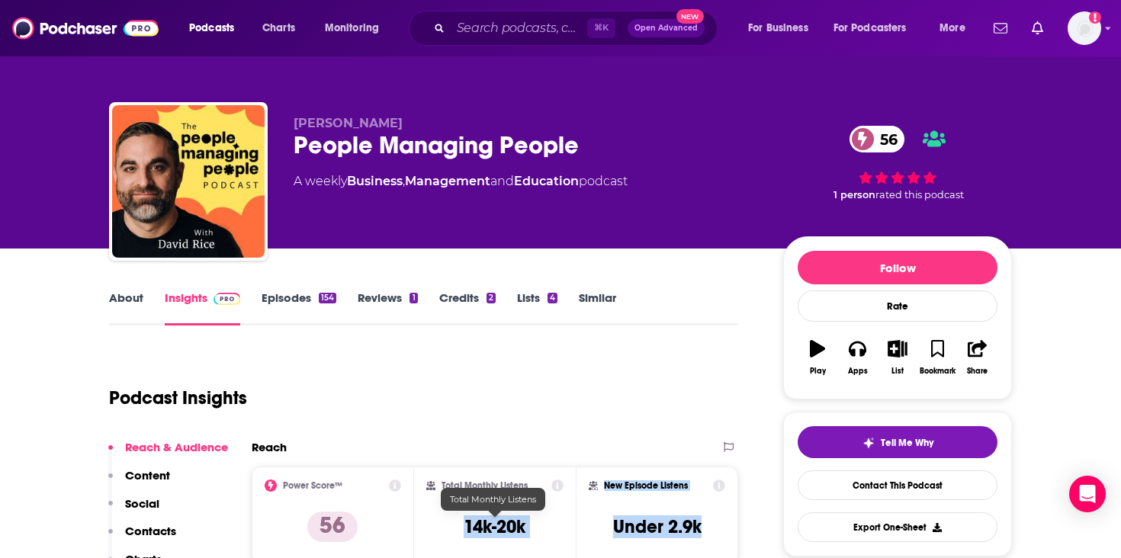
drag, startPoint x: 692, startPoint y: 526, endPoint x: 460, endPoint y: 520, distance: 232.7
click at [460, 520] on div "Power Score™ 56 Total Monthly Listens 14k-20k New Episode Listens Under 2.9k" at bounding box center [495, 515] width 487 height 96
copy div "14k-20k New Episode Listens Under 2.9k"
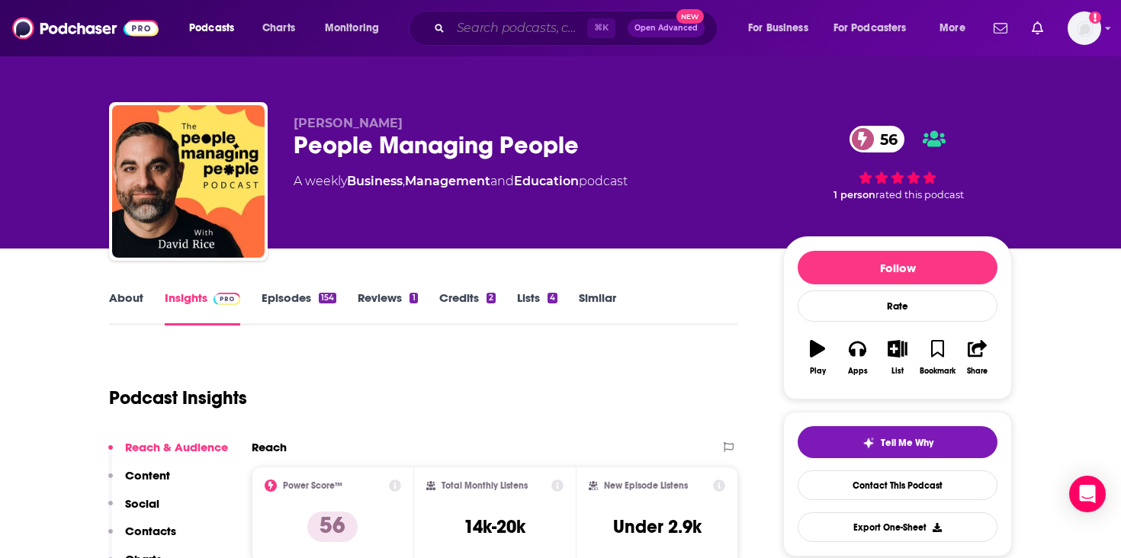
click at [510, 19] on input "Search podcasts, credits, & more..." at bounding box center [519, 28] width 137 height 24
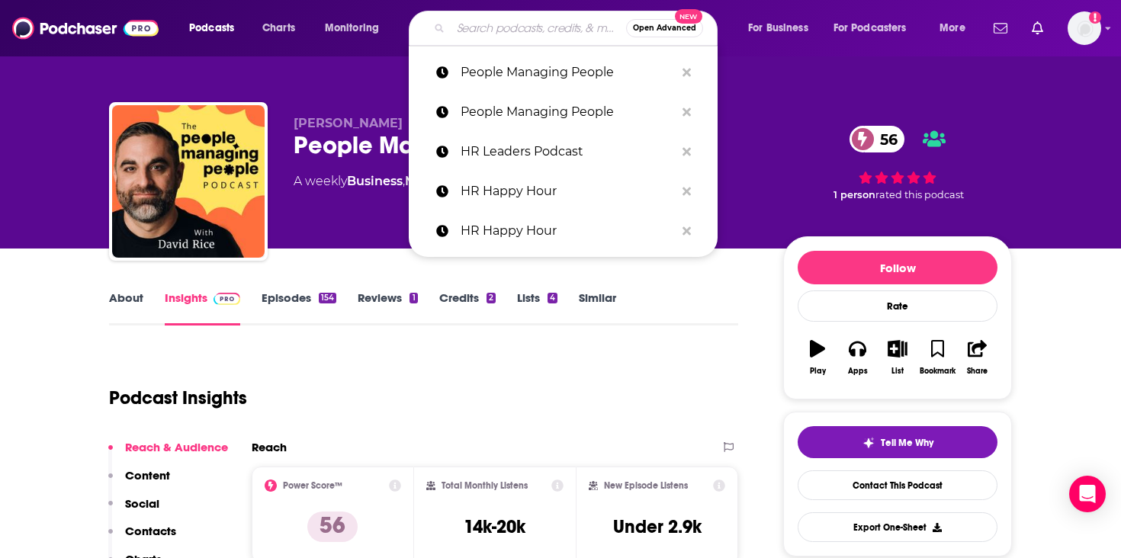
paste input "Workology"
type input "Workology"
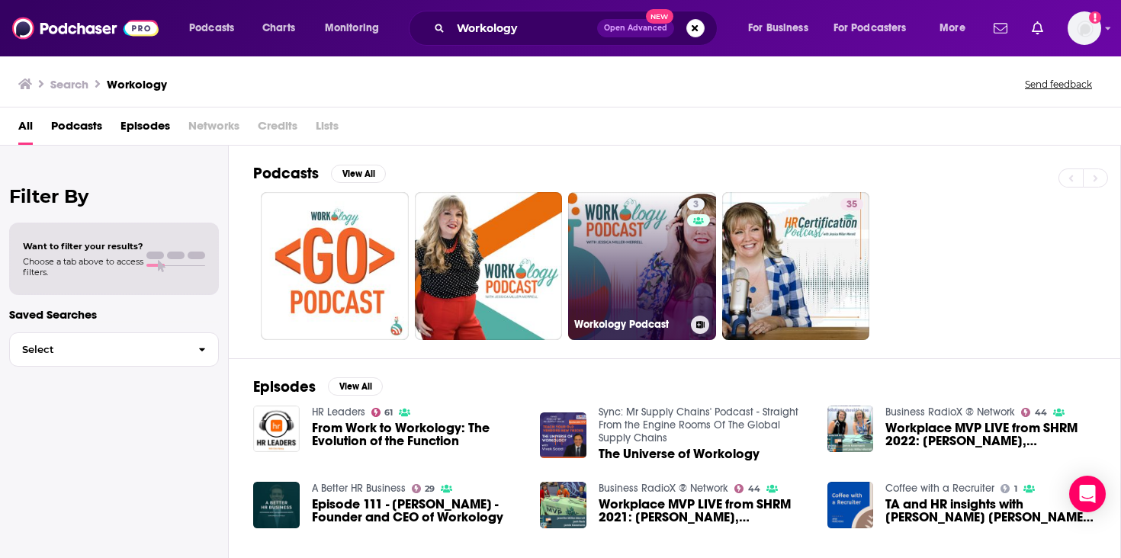
click at [654, 284] on link "3 Workology Podcast" at bounding box center [642, 266] width 148 height 148
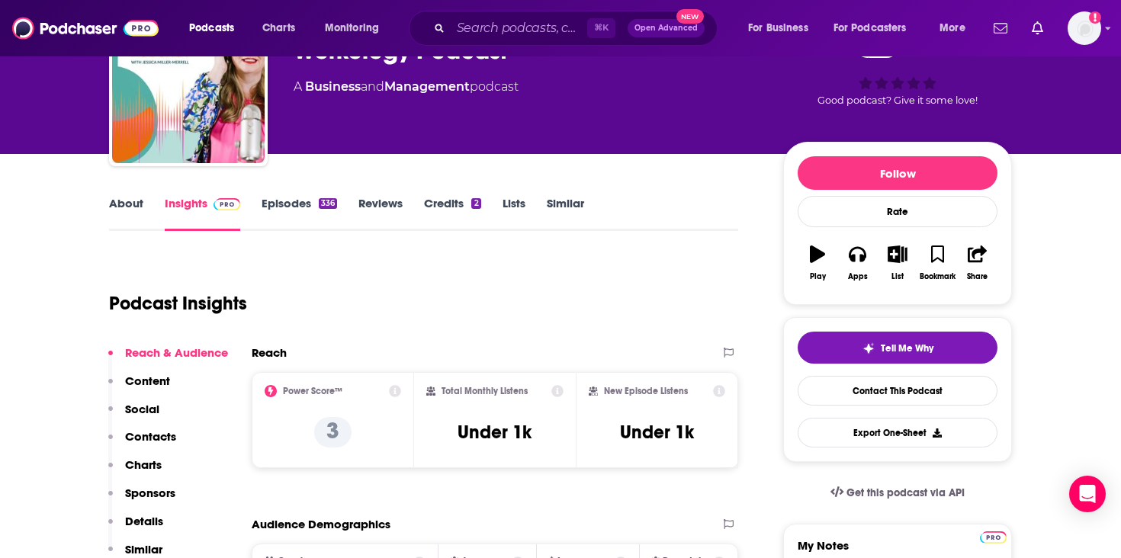
scroll to position [107, 0]
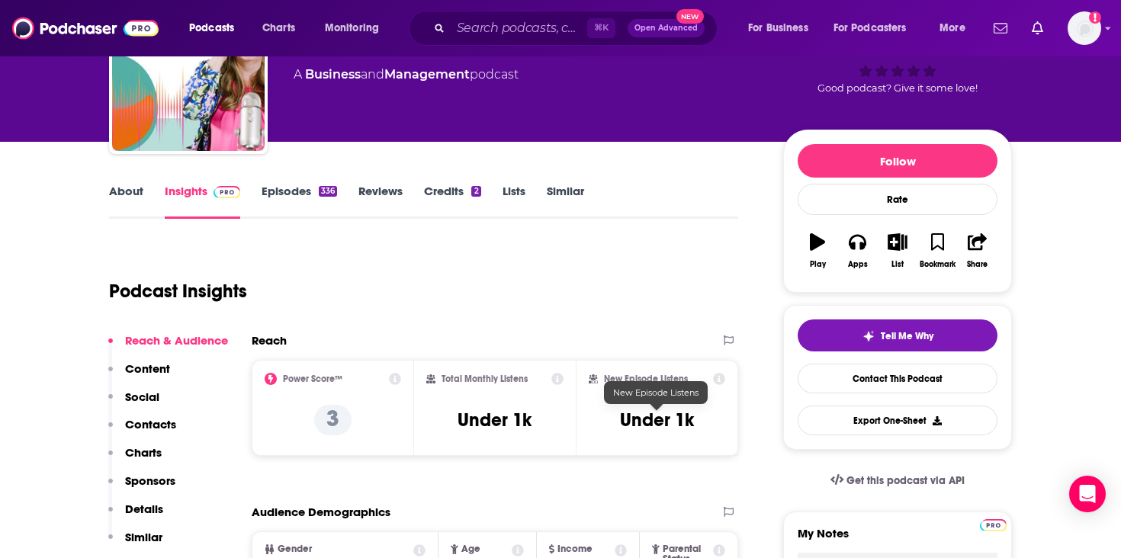
click at [462, 433] on div "Total Monthly Listens Under 1k" at bounding box center [495, 408] width 138 height 70
click at [529, 36] on input "Search podcasts, credits, & more..." at bounding box center [519, 28] width 137 height 24
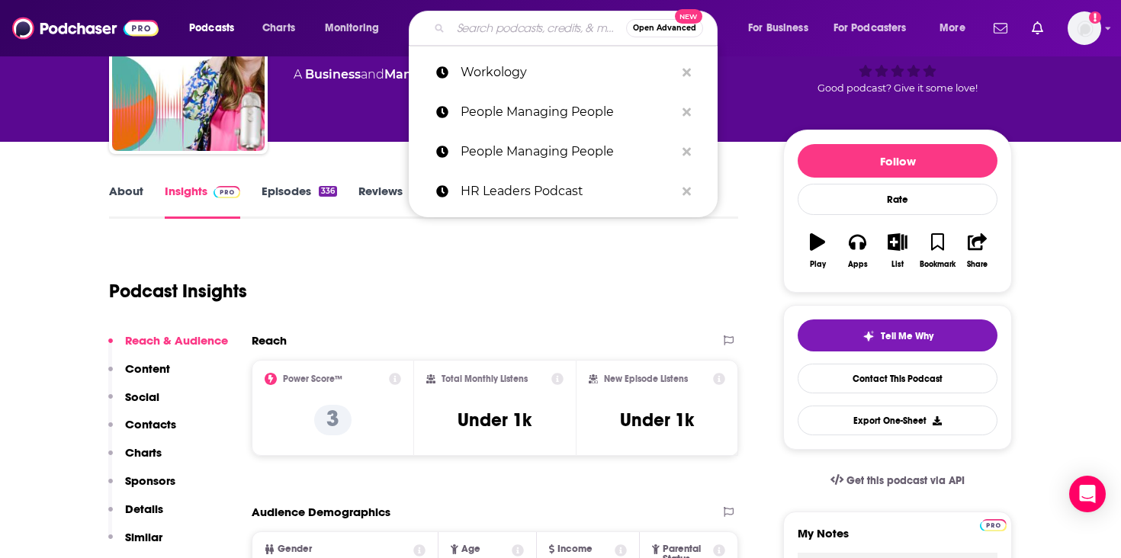
paste input "#Worktrends"
type input "#Worktrends"
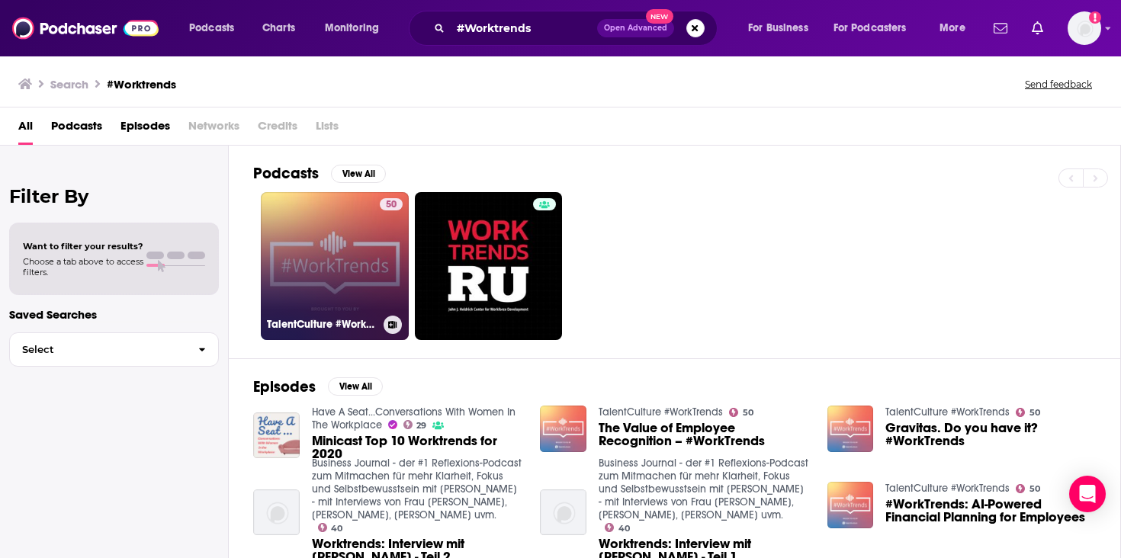
click at [339, 231] on link "50 TalentCulture #WorkTrends" at bounding box center [335, 266] width 148 height 148
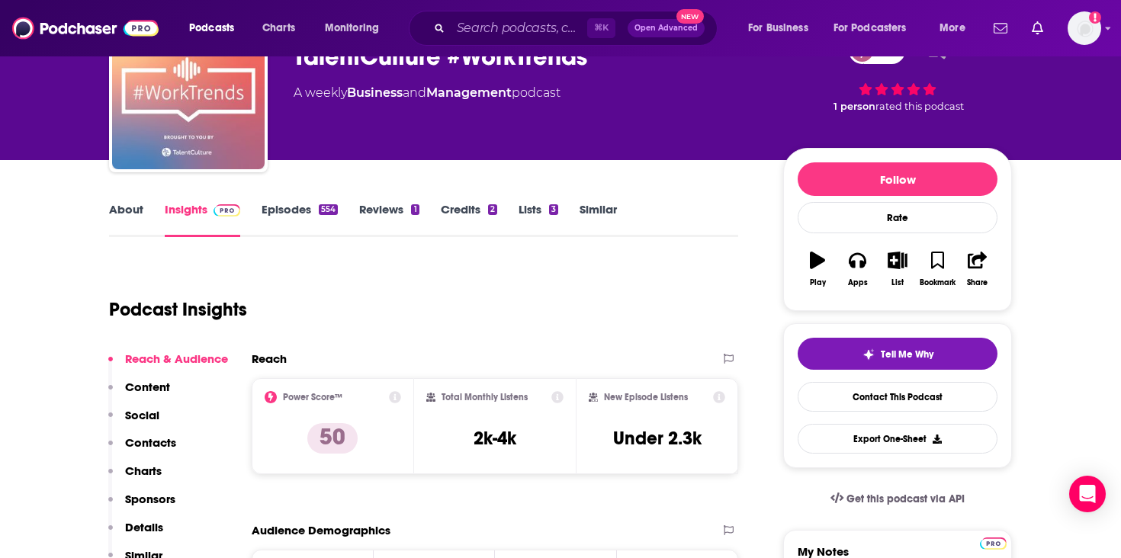
scroll to position [101, 0]
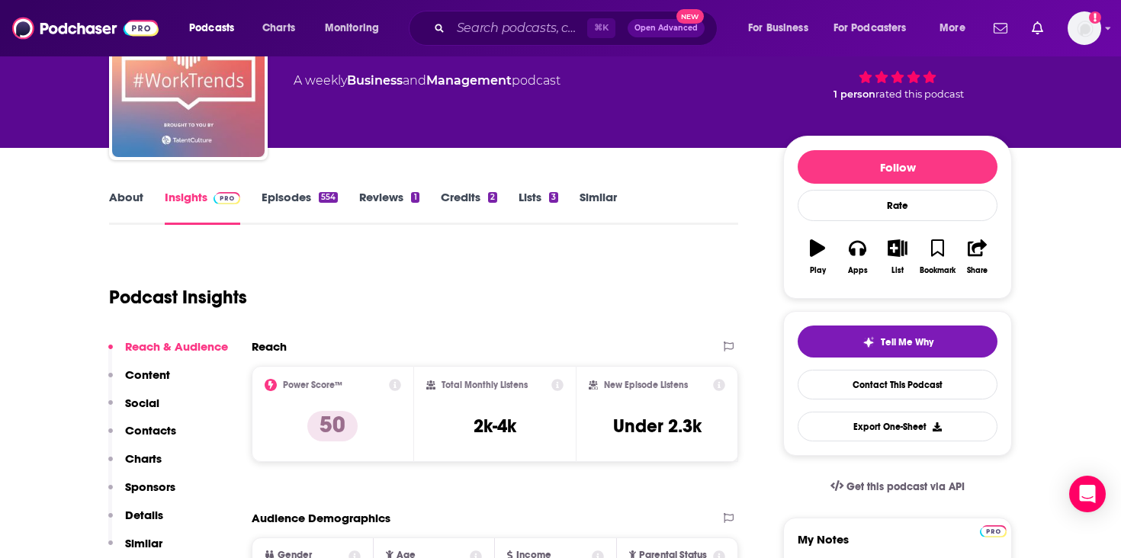
click at [667, 436] on h3 "Under 2.3k" at bounding box center [657, 426] width 88 height 23
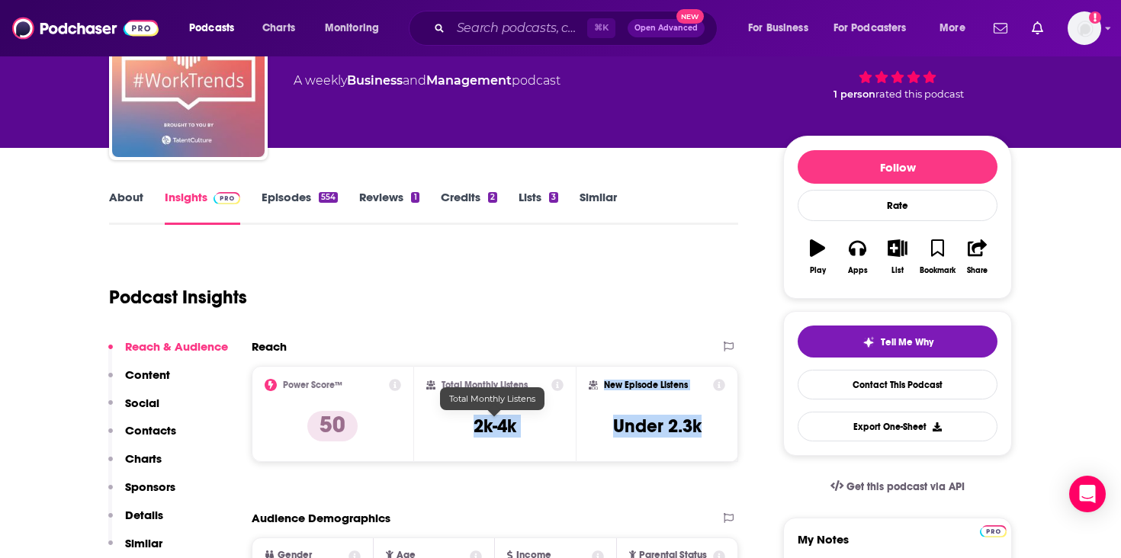
drag, startPoint x: 702, startPoint y: 426, endPoint x: 466, endPoint y: 422, distance: 236.5
click at [466, 422] on div "Power Score™ 50 Total Monthly Listens 2k-4k New Episode Listens Under 2.3k" at bounding box center [495, 414] width 487 height 96
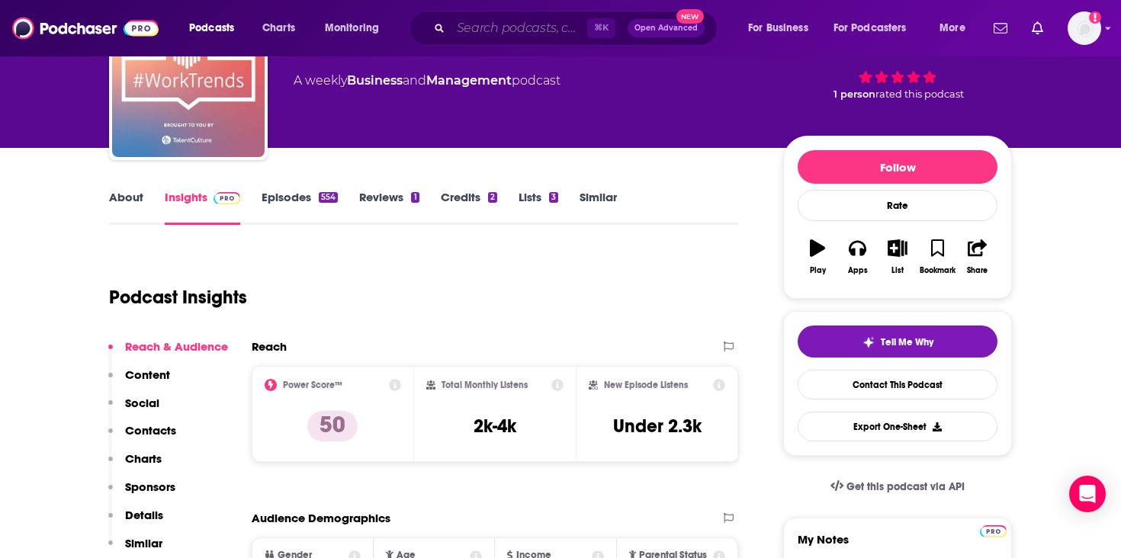
click at [514, 40] on input "Search podcasts, credits, & more..." at bounding box center [519, 28] width 137 height 24
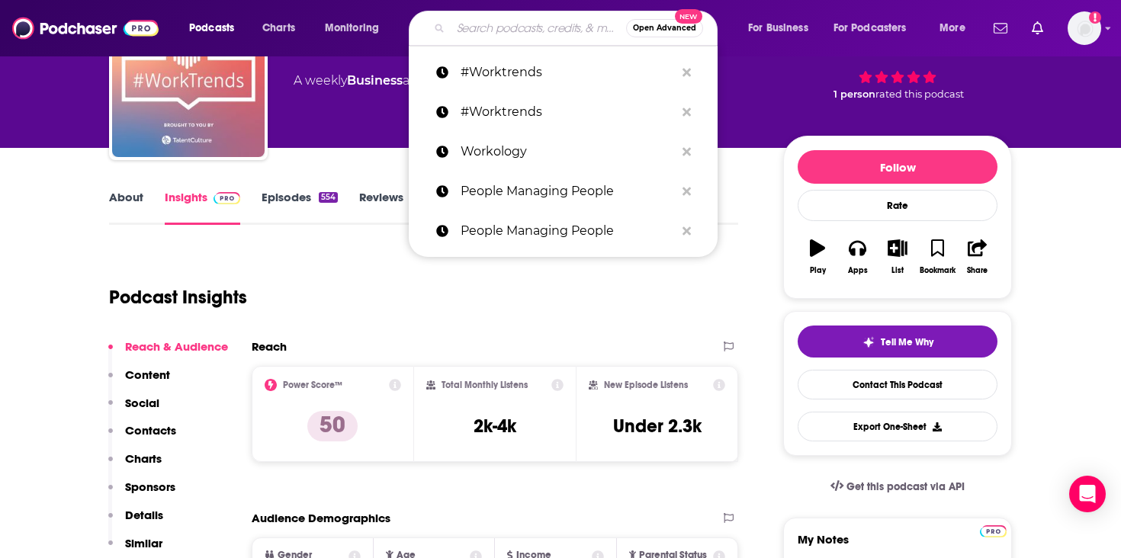
paste input "theCUBE"
type input "theCUBE"
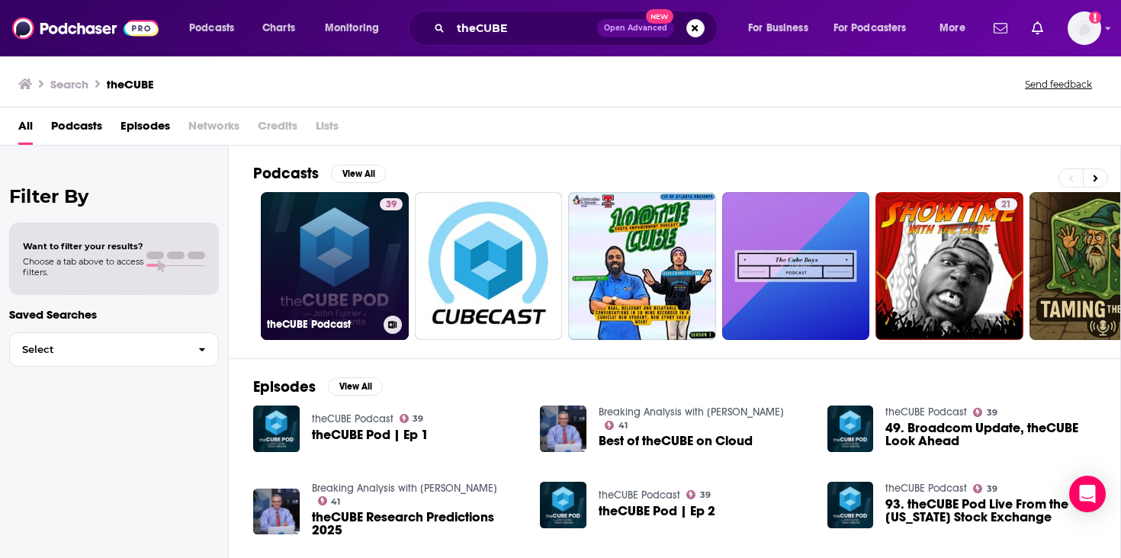
click at [345, 251] on link "39 theCUBE Podcast" at bounding box center [335, 266] width 148 height 148
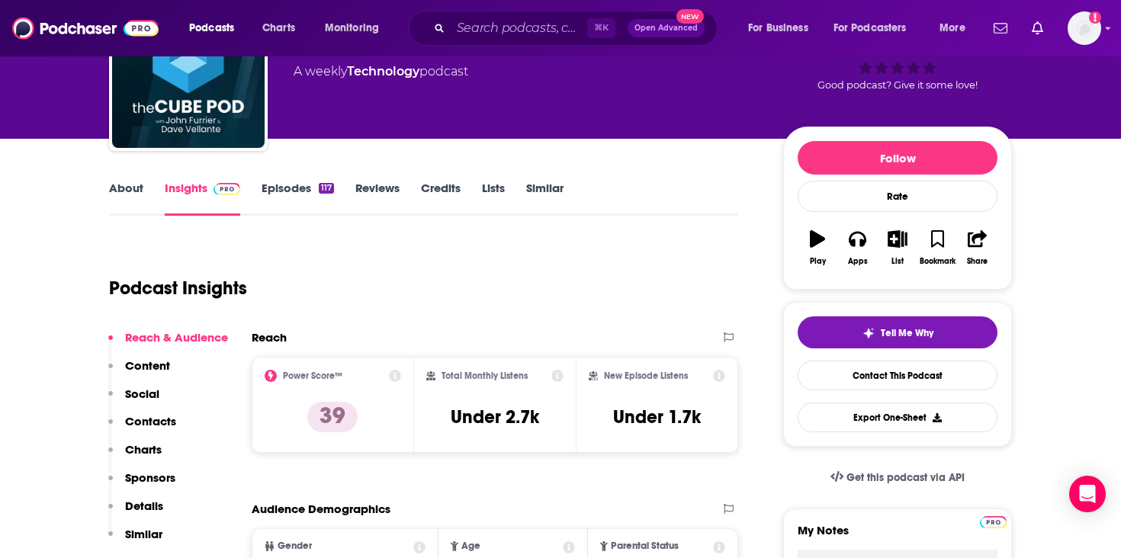
scroll to position [132, 0]
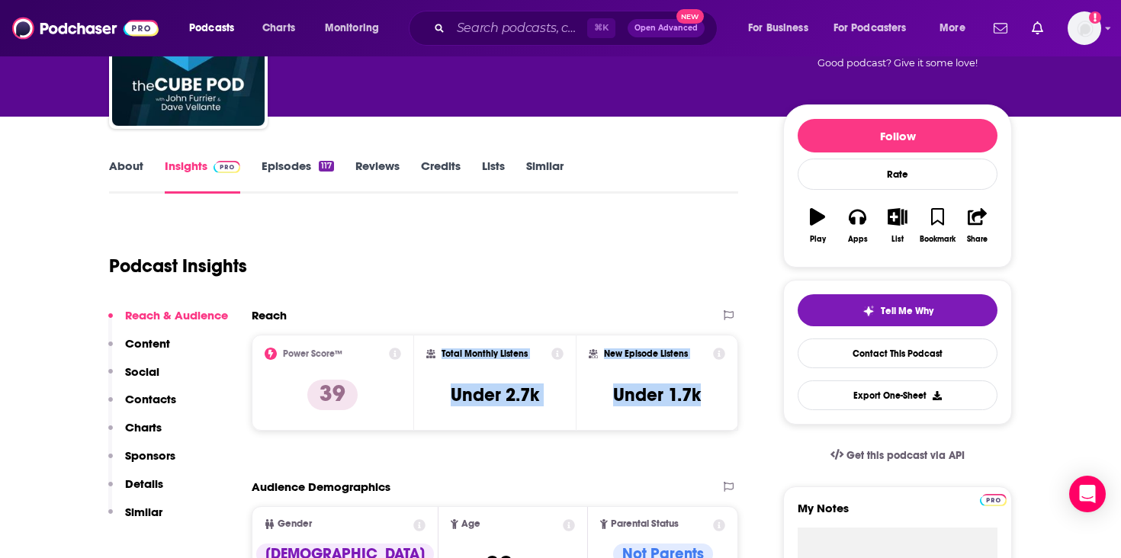
drag, startPoint x: 705, startPoint y: 391, endPoint x: 431, endPoint y: 345, distance: 277.6
click at [431, 345] on div "Power Score™ 39 Total Monthly Listens Under 2.7k New Episode Listens Under 1.7k" at bounding box center [495, 383] width 487 height 96
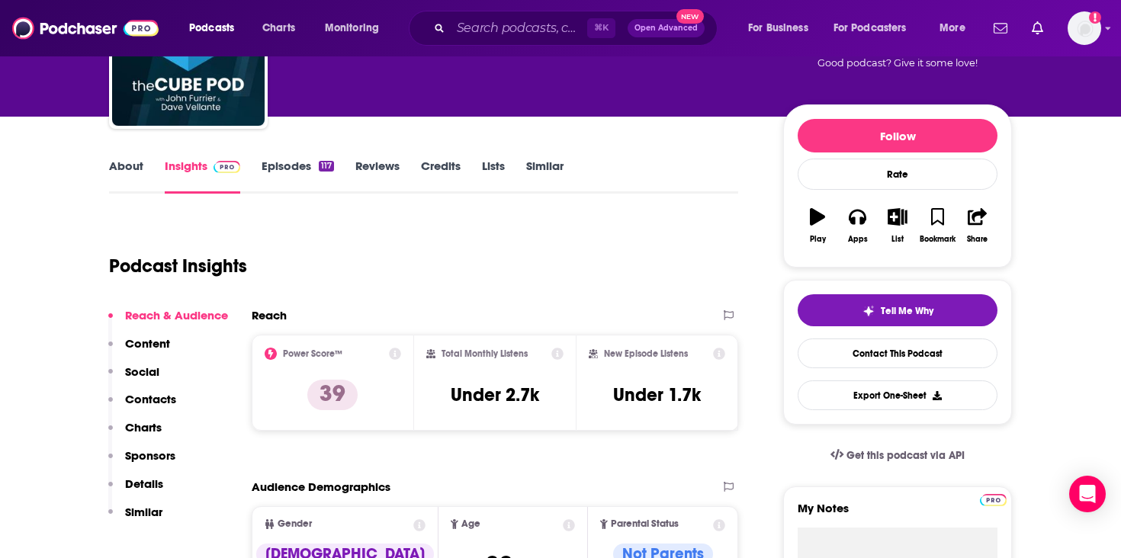
click at [490, 7] on div "Podcasts Charts Monitoring ⌘ K Open Advanced New For Business For Podcasters Mo…" at bounding box center [560, 28] width 1121 height 56
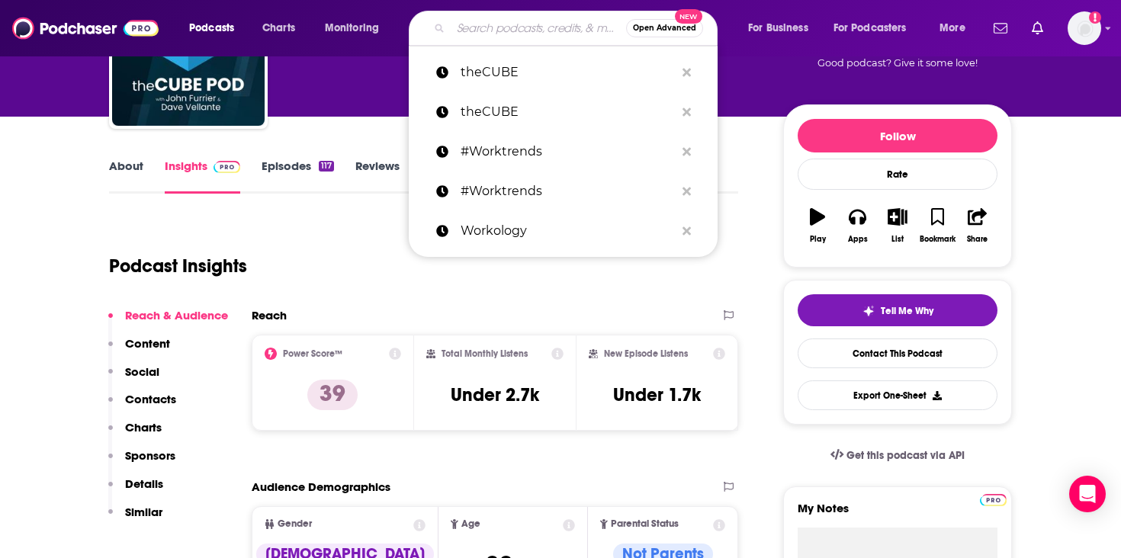
click at [488, 21] on input "Search podcasts, credits, & more..." at bounding box center [538, 28] width 175 height 24
paste input "Recruiting Future Podcast"
type input "Recruiting Future Podcast"
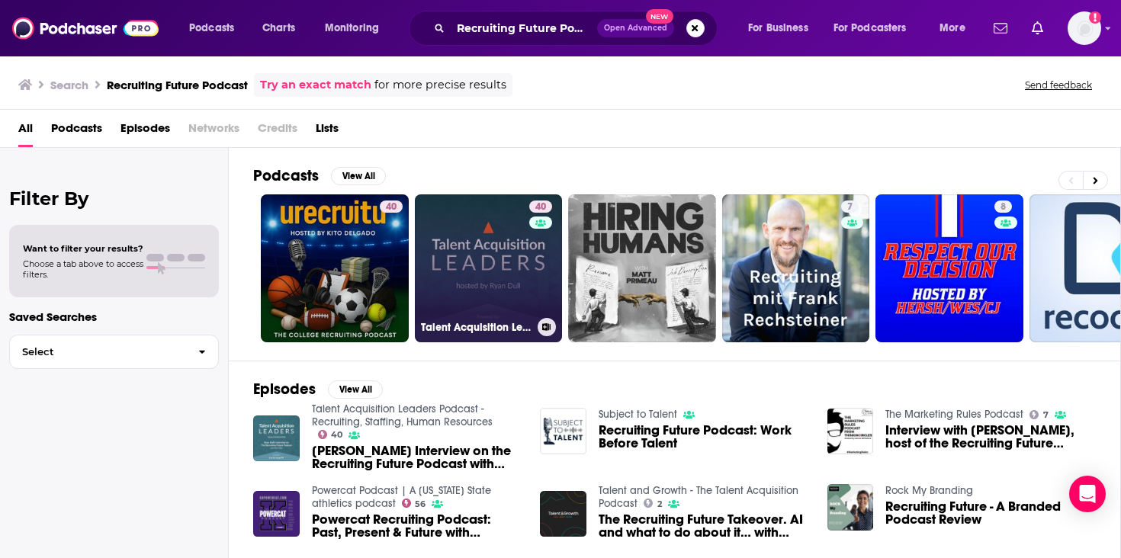
click at [487, 222] on link "40 Talent Acquisition Leaders Podcast - Recruiting, Staffing, Human Resources" at bounding box center [489, 268] width 148 height 148
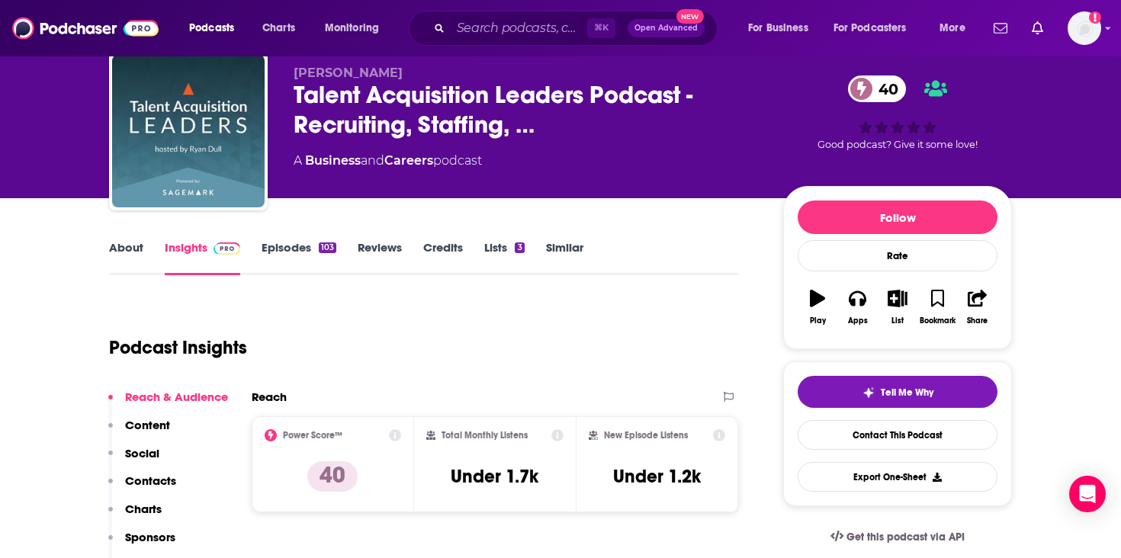
scroll to position [47, 0]
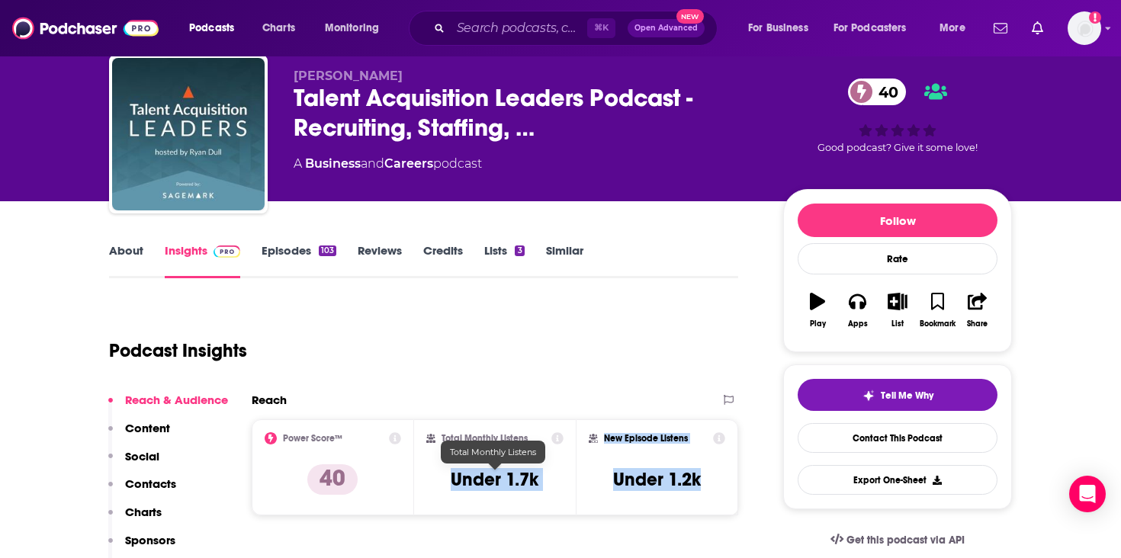
drag, startPoint x: 702, startPoint y: 476, endPoint x: 450, endPoint y: 473, distance: 251.7
click at [450, 473] on div "Power Score™ 40 Total Monthly Listens Under 1.7k New Episode Listens Under 1.2k" at bounding box center [495, 467] width 487 height 96
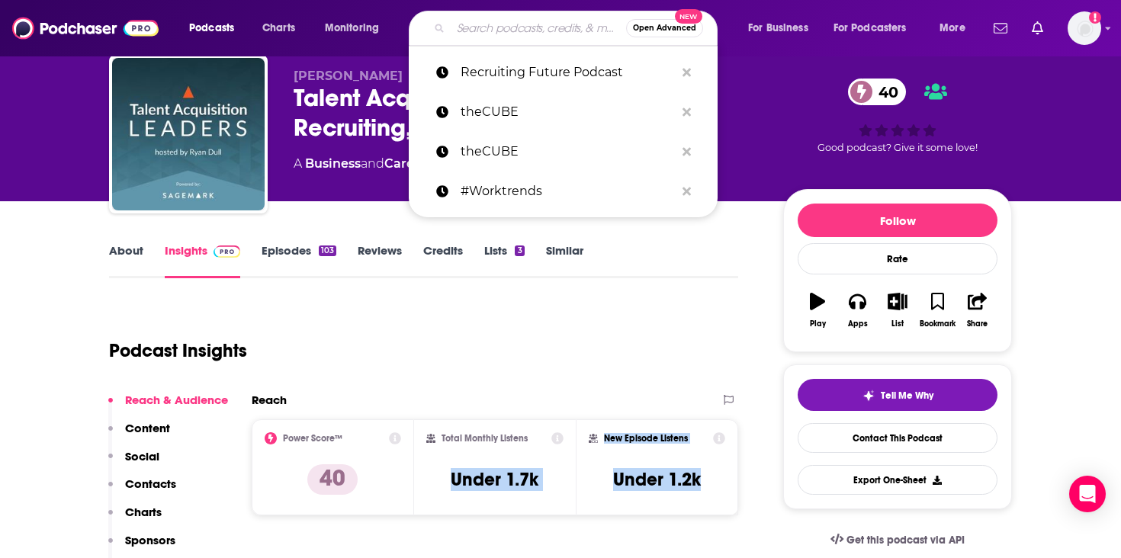
click at [496, 31] on input "Search podcasts, credits, & more..." at bounding box center [538, 28] width 175 height 24
paste input "This Week in Startups:"
type input "This Week in Startups:"
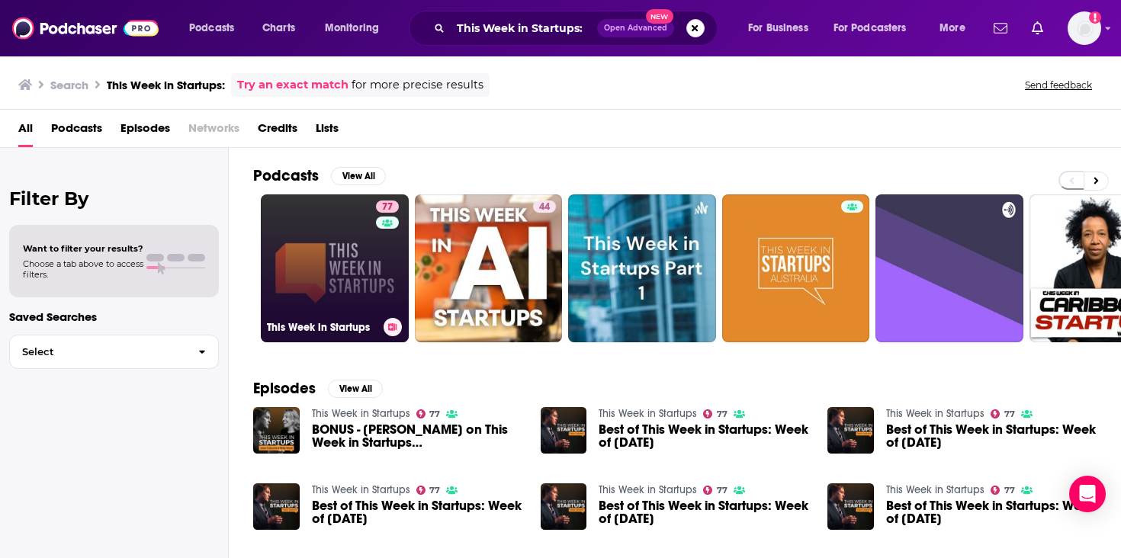
click at [313, 270] on link "77 This Week in Startups" at bounding box center [335, 268] width 148 height 148
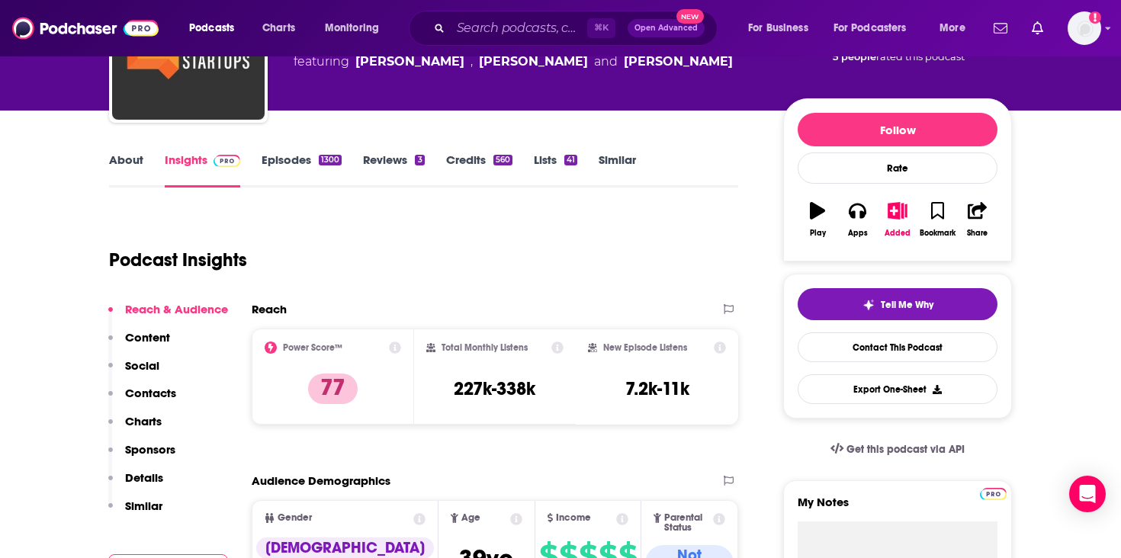
scroll to position [240, 0]
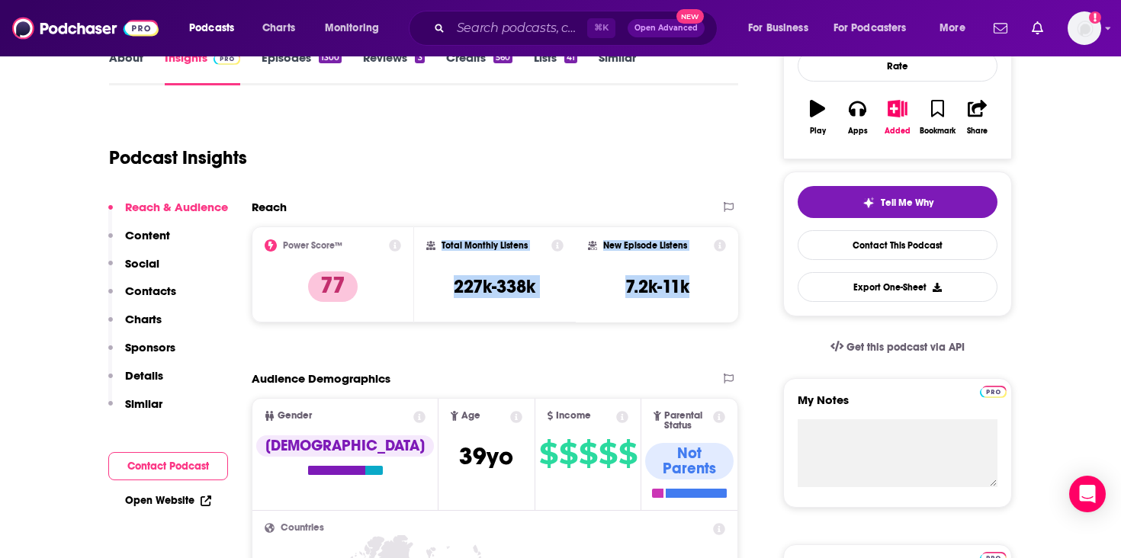
drag, startPoint x: 695, startPoint y: 284, endPoint x: 438, endPoint y: 241, distance: 260.7
click at [438, 241] on div "Power Score™ 77 Total Monthly Listens 227k-338k New Episode Listens 7.2k-11k" at bounding box center [495, 275] width 487 height 96
copy div "Total Monthly Listens 227k-338k New Episode Listens 7.2k-11k"
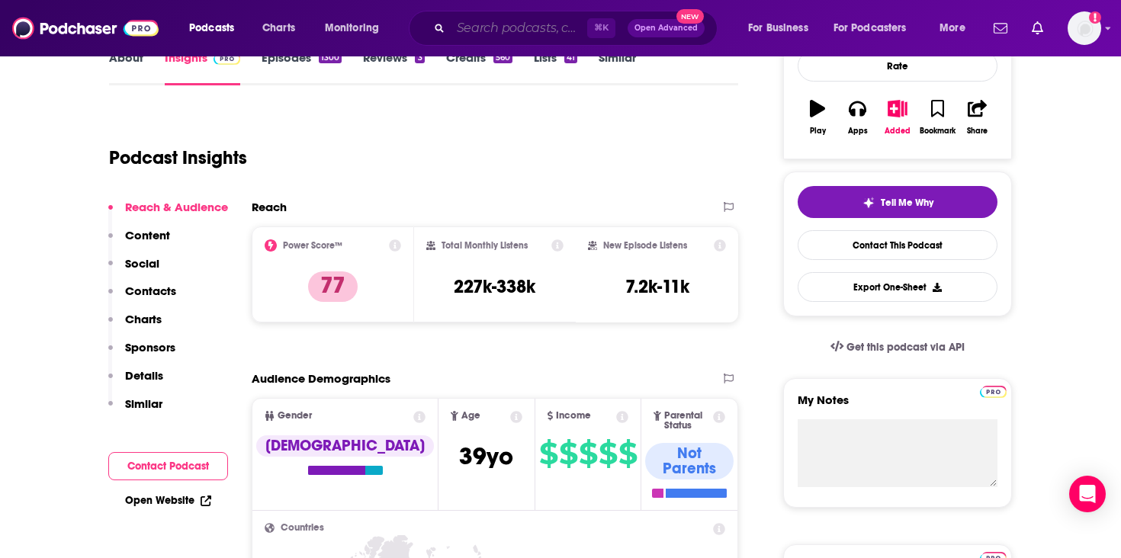
click at [497, 26] on input "Search podcasts, credits, & more..." at bounding box center [519, 28] width 137 height 24
paste input "NYSE Wired"
type input "NYSE Wired"
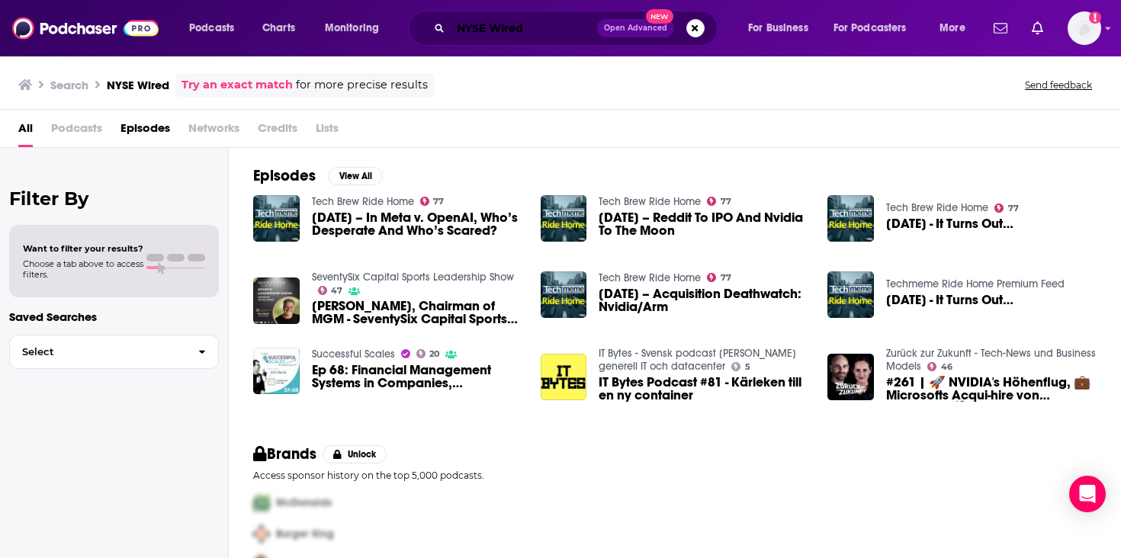
click at [541, 27] on input "NYSE Wired" at bounding box center [524, 28] width 146 height 24
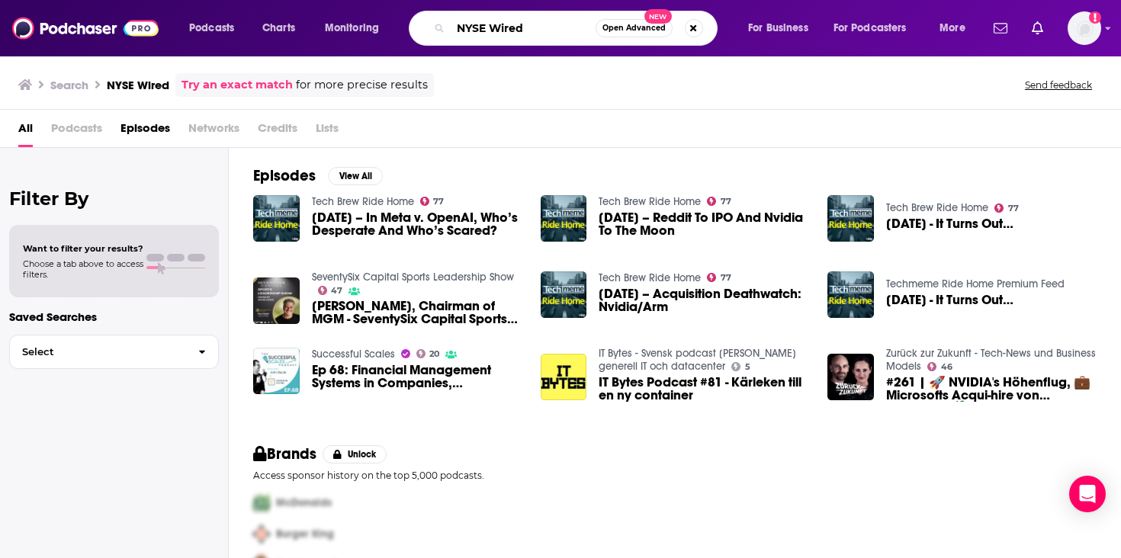
click at [541, 27] on input "NYSE Wired" at bounding box center [523, 28] width 145 height 24
paste input "Built By People Podcast"
type input "Built By People Podcast"
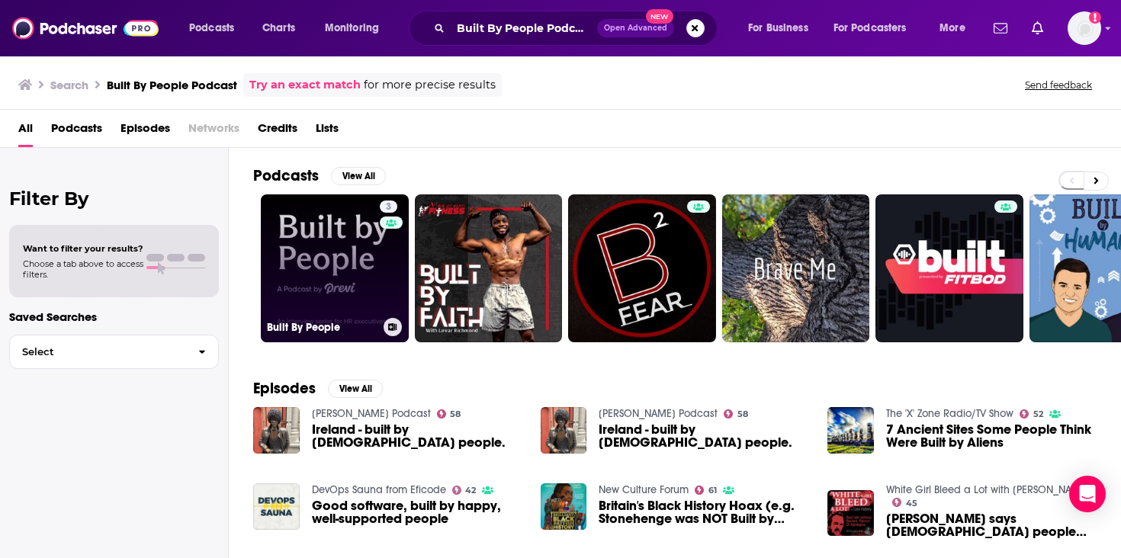
click at [344, 233] on link "3 Built By People" at bounding box center [335, 268] width 148 height 148
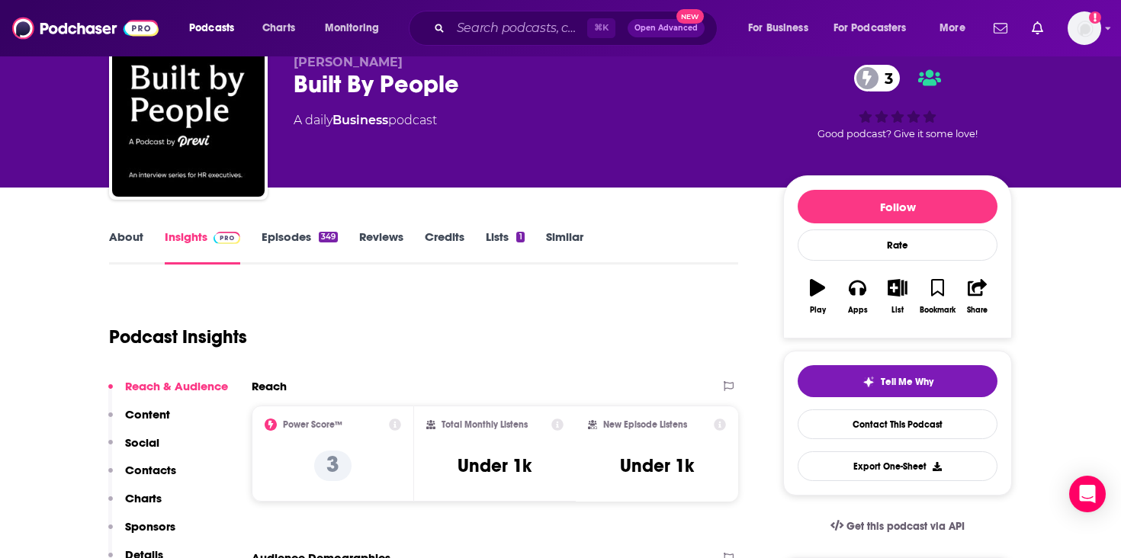
scroll to position [110, 0]
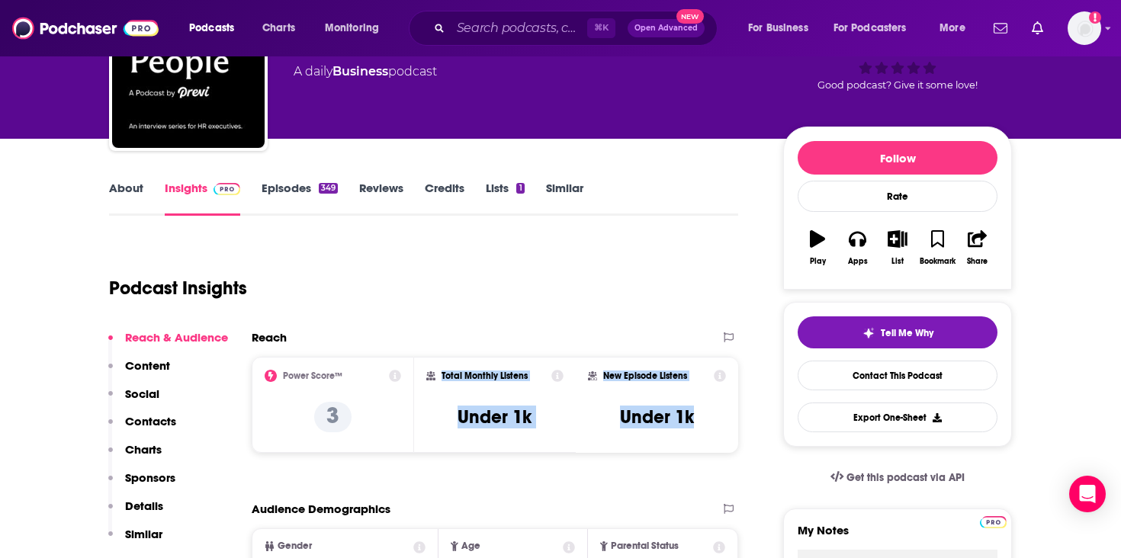
drag, startPoint x: 700, startPoint y: 422, endPoint x: 441, endPoint y: 378, distance: 263.0
click at [441, 378] on div "Power Score™ 3 Total Monthly Listens Under 1k New Episode Listens Under 1k" at bounding box center [495, 405] width 487 height 96
copy div "Total Monthly Listens Under 1k New Episode Listens Under 1k"
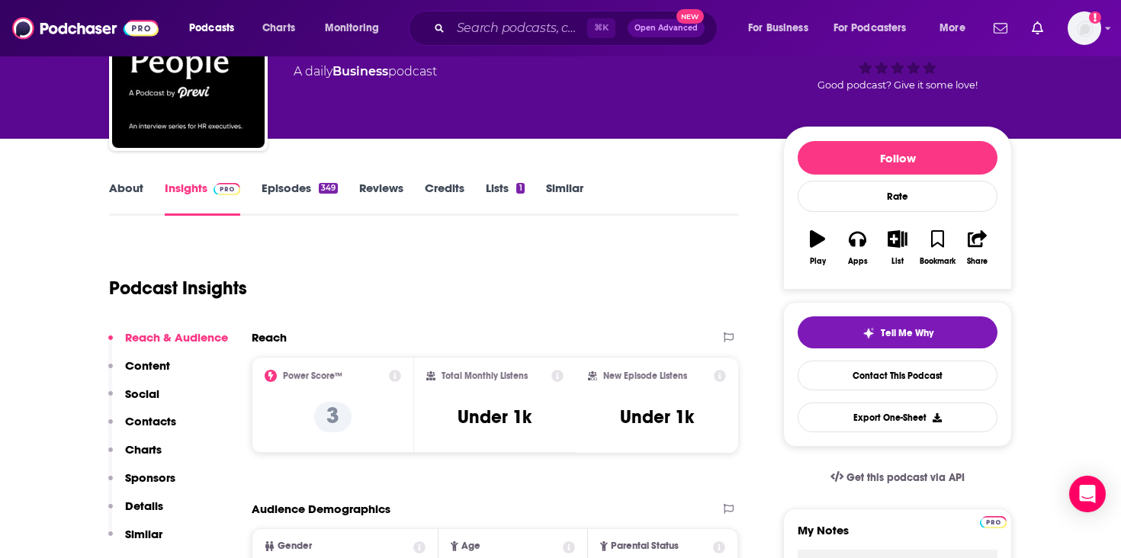
click at [494, 43] on div "⌘ K Open Advanced New" at bounding box center [563, 28] width 309 height 35
click at [494, 40] on div "⌘ K Open Advanced New" at bounding box center [563, 28] width 309 height 35
click at [496, 37] on input "Search podcasts, credits, & more..." at bounding box center [519, 28] width 137 height 24
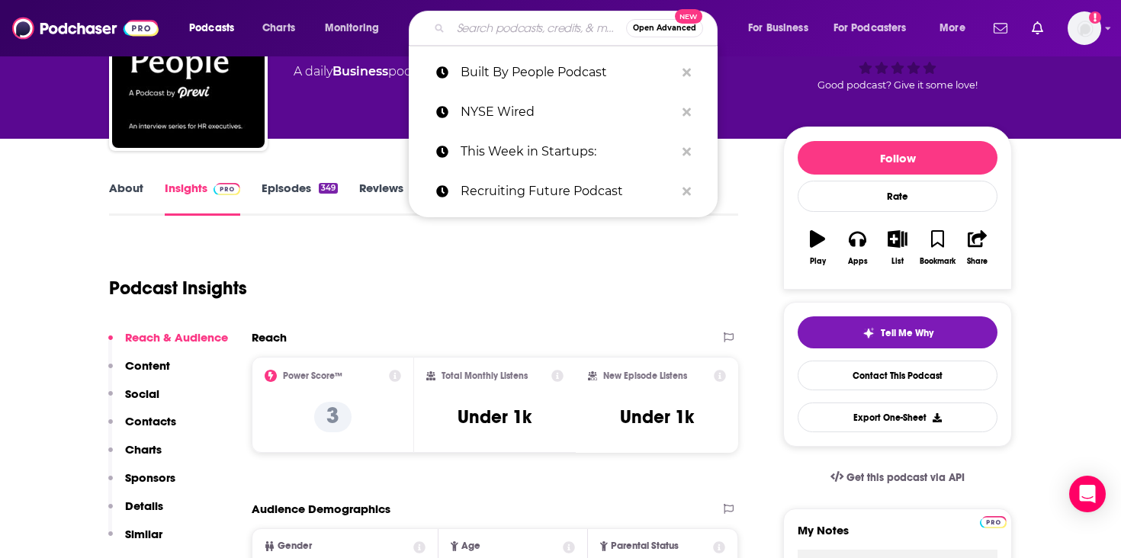
paste input "Modern People Leader Podcast:"
type input "Modern People Leader Podcast:"
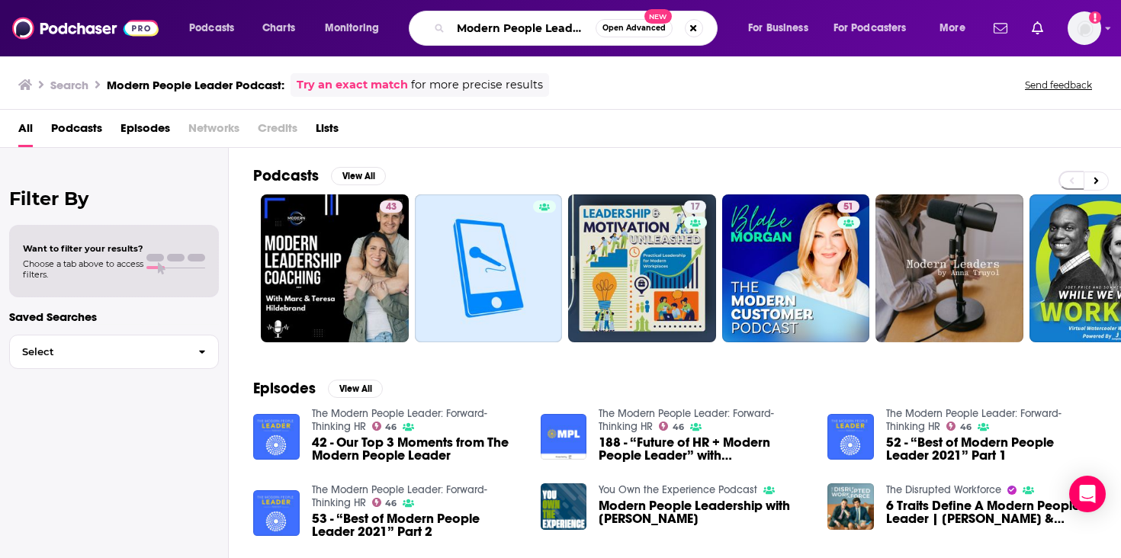
click at [542, 33] on input "Modern People Leader Podcast:" at bounding box center [523, 28] width 145 height 24
type input "Modern People Leader Podcast:"
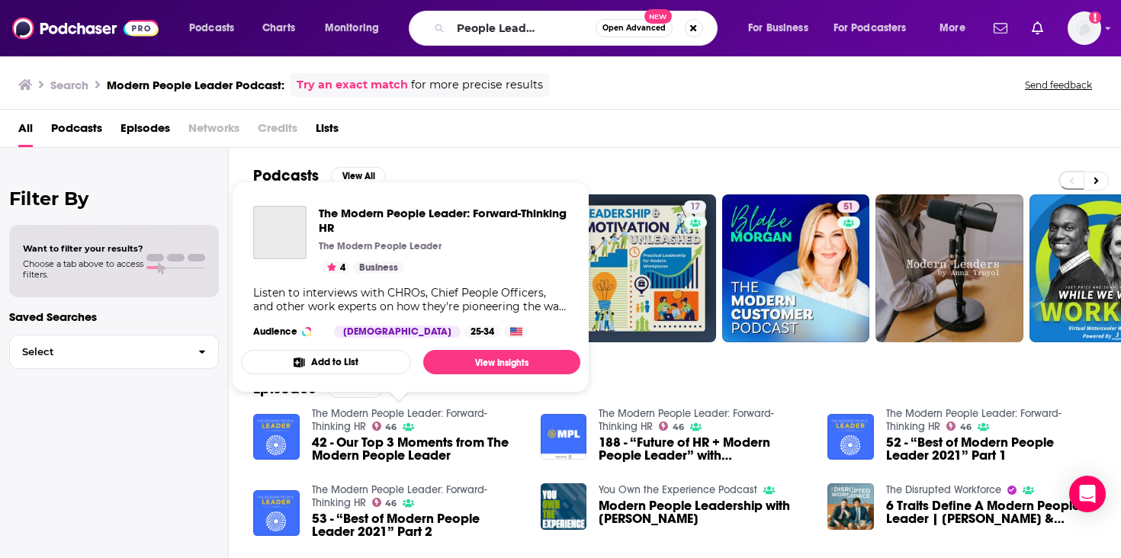
click at [339, 418] on link "The Modern People Leader: Forward-Thinking HR" at bounding box center [399, 420] width 175 height 26
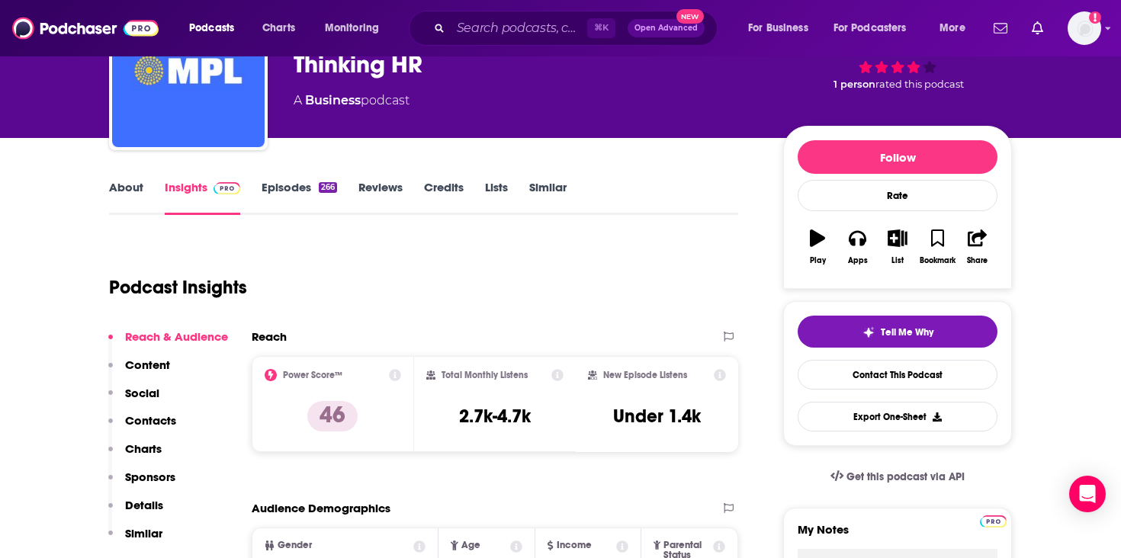
scroll to position [153, 0]
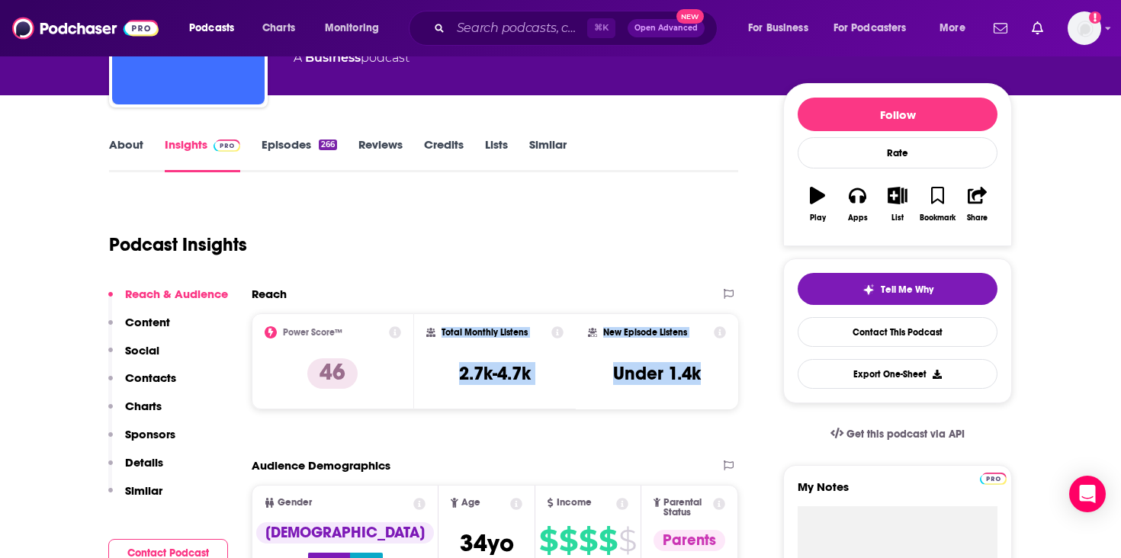
drag, startPoint x: 703, startPoint y: 375, endPoint x: 440, endPoint y: 327, distance: 267.5
click at [440, 327] on div "Power Score™ 46 Total Monthly Listens 2.7k-4.7k New Episode Listens Under 1.4k" at bounding box center [495, 361] width 487 height 96
copy div "Total Monthly Listens 2.7k-4.7k New Episode Listens Under 1.4k"
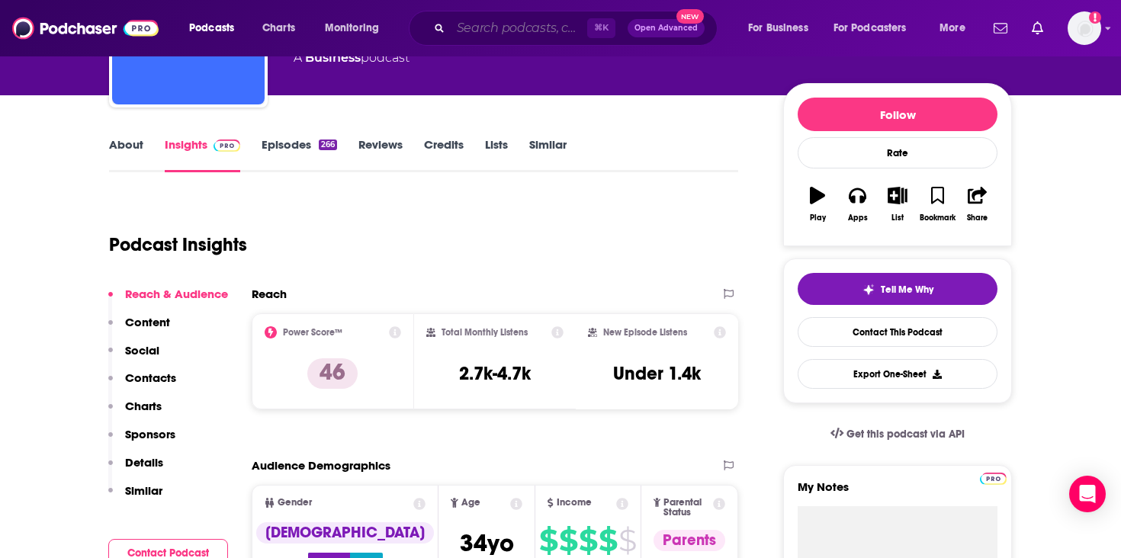
click at [548, 29] on input "Search podcasts, credits, & more..." at bounding box center [519, 28] width 137 height 24
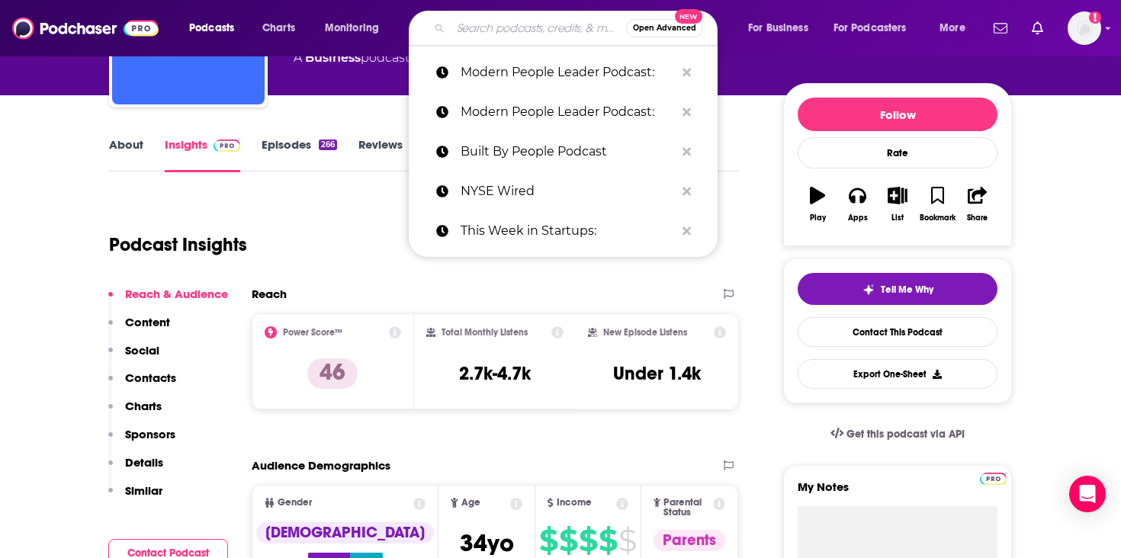
paste input "TechStrong AI Podcast:"
type input "TechStrong AI Podcast:"
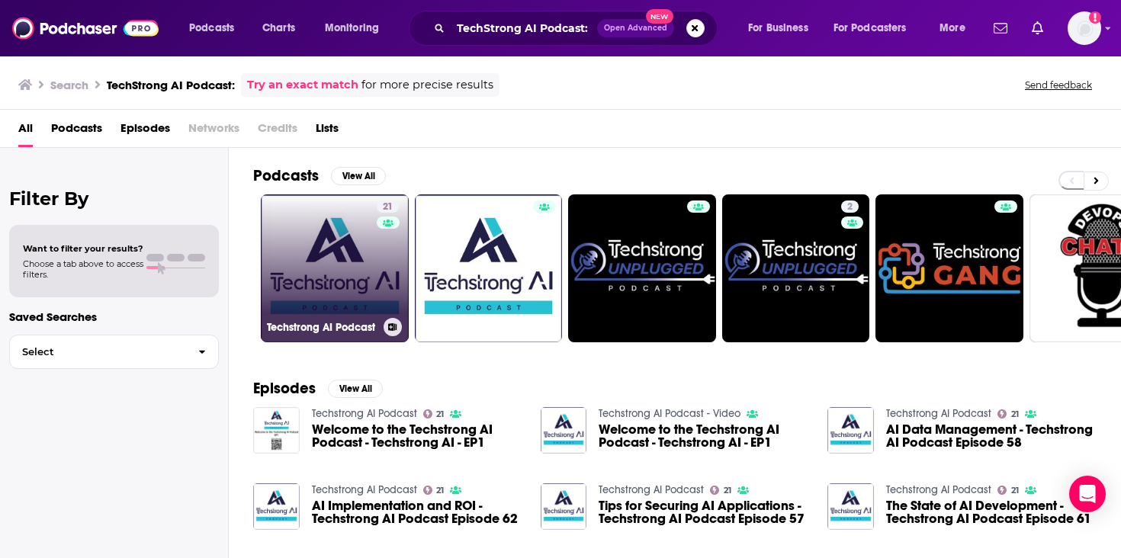
click at [364, 252] on link "21 Techstrong AI Podcast" at bounding box center [335, 268] width 148 height 148
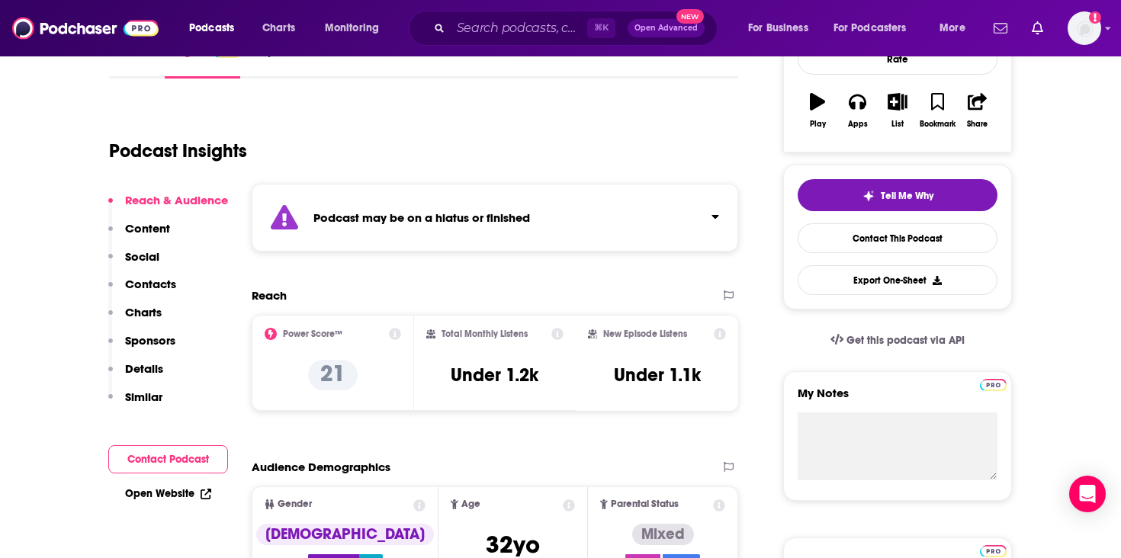
scroll to position [305, 0]
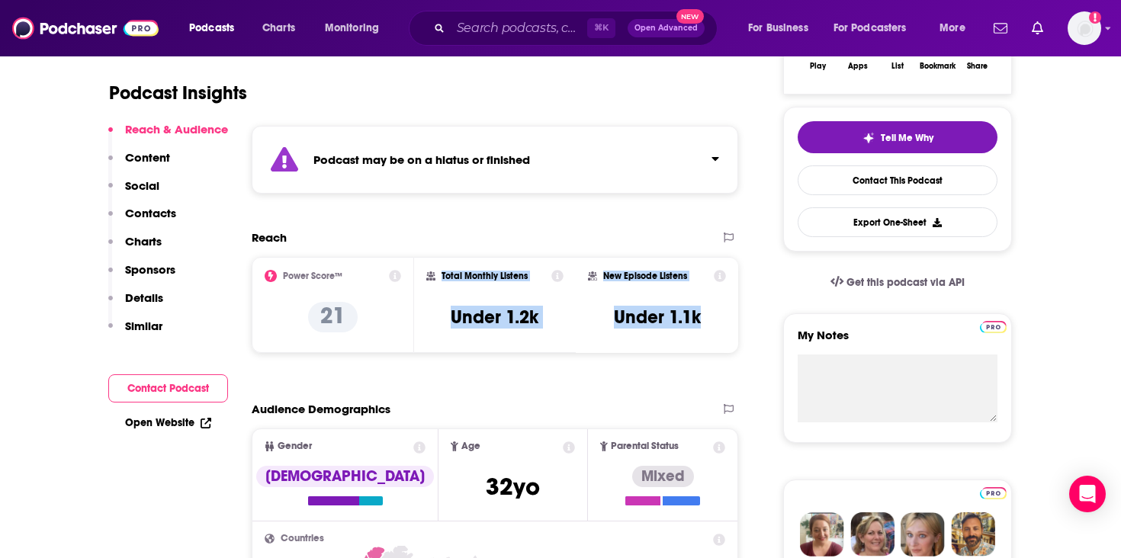
drag, startPoint x: 702, startPoint y: 317, endPoint x: 441, endPoint y: 277, distance: 263.8
click at [441, 277] on div "Power Score™ 21 Total Monthly Listens Under 1.2k New Episode Listens Under 1.1k" at bounding box center [495, 305] width 487 height 96
copy div "Total Monthly Listens Under 1.2k New Episode Listens Under 1.1k"
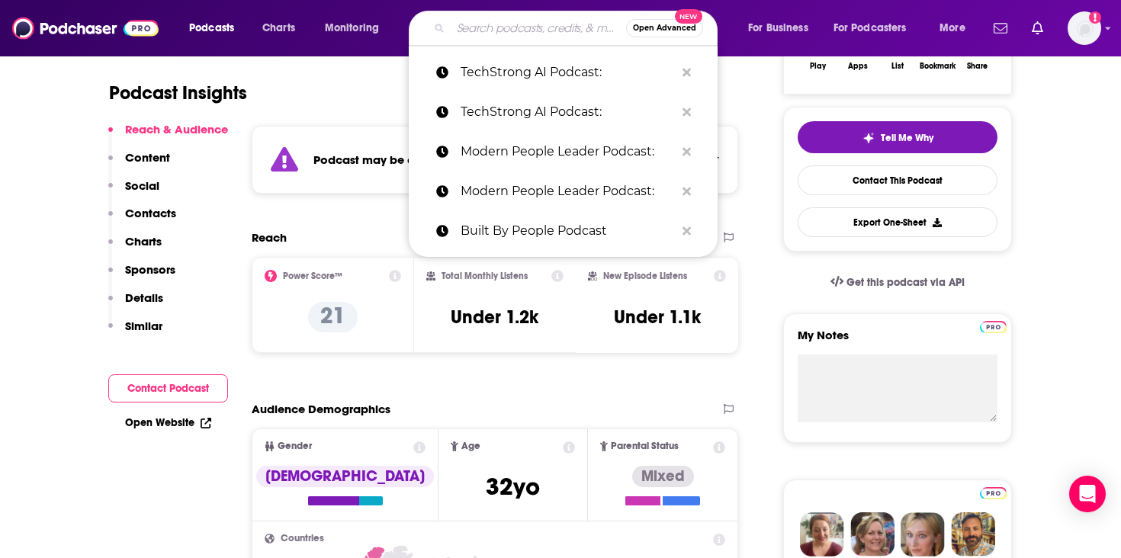
click at [519, 37] on input "Search podcasts, credits, & more..." at bounding box center [538, 28] width 175 height 24
paste input "TechConnects Podcast"
type input "TechConnects Podcast"
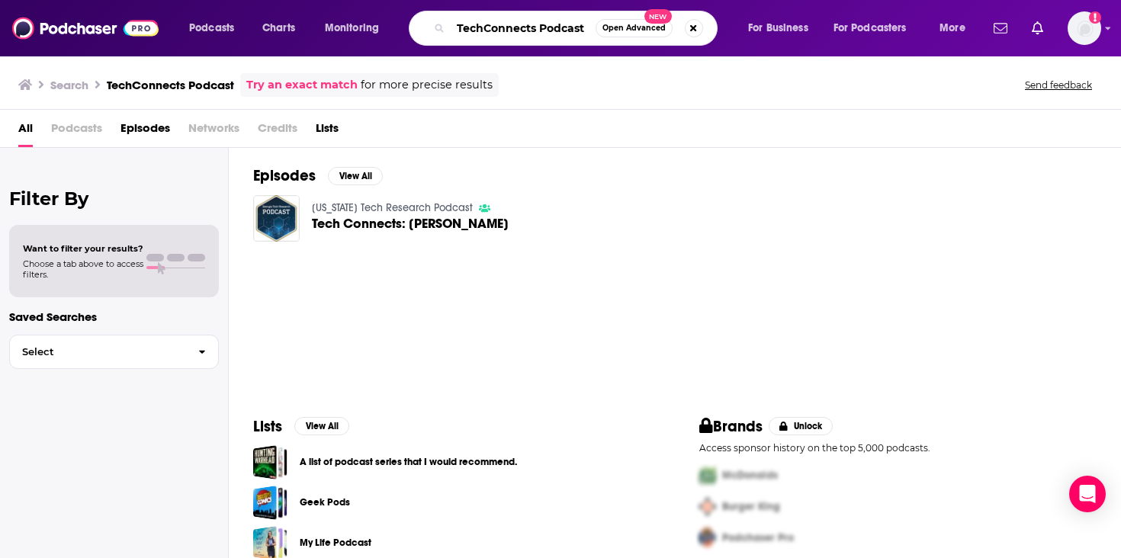
click at [487, 33] on input "TechConnects Podcast" at bounding box center [523, 28] width 145 height 24
click at [486, 30] on input "TechConnects Podcast" at bounding box center [523, 28] width 145 height 24
click at [534, 33] on input "TechConnects Podcast" at bounding box center [523, 28] width 145 height 24
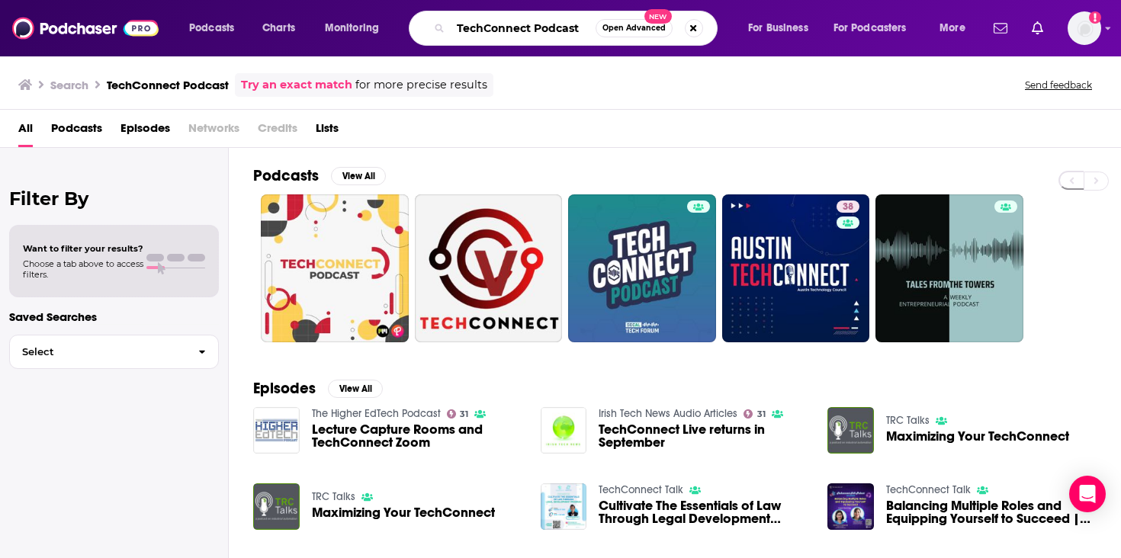
click at [455, 28] on input "TechConnect Podcast" at bounding box center [523, 28] width 145 height 24
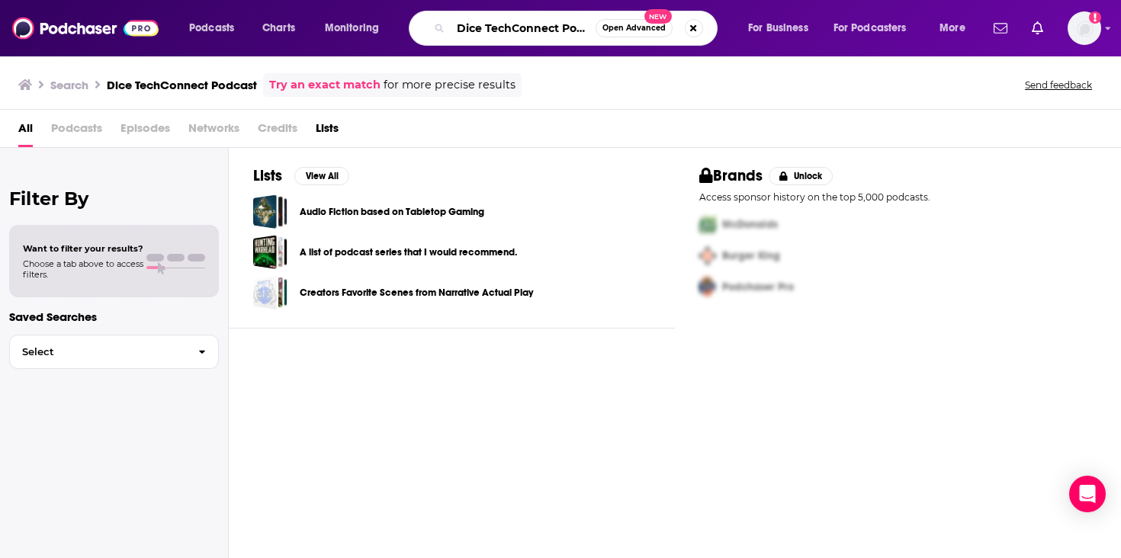
click at [517, 29] on input "Dice TechConnect Podcast" at bounding box center [523, 28] width 145 height 24
click at [505, 30] on input "Dice TechConnect Podcast" at bounding box center [523, 28] width 145 height 24
click at [509, 30] on input "Dice TechConnect Podcast" at bounding box center [523, 28] width 145 height 24
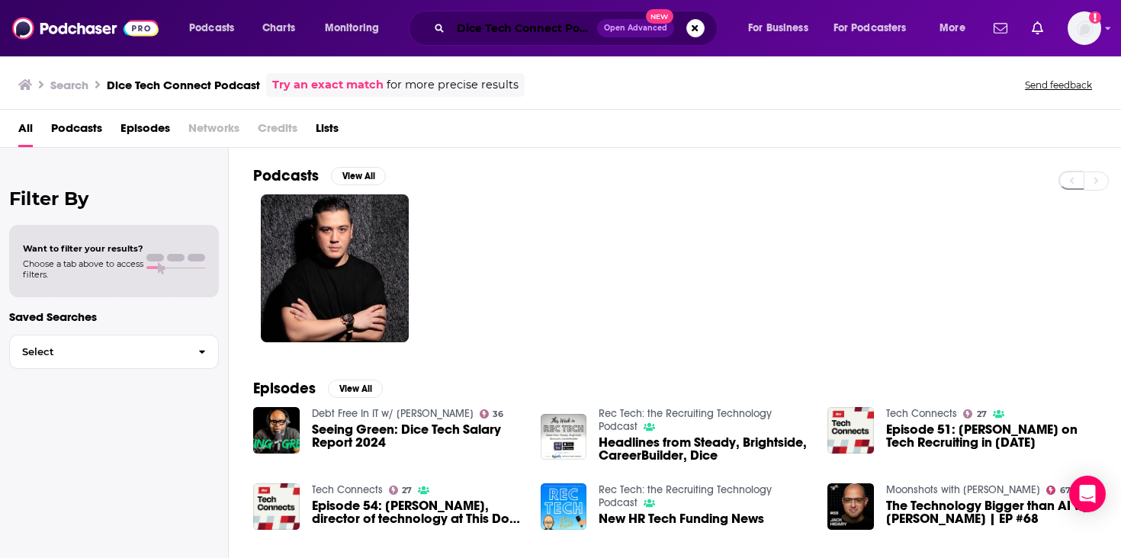
click at [525, 33] on input "Dice Tech Connect Podcast" at bounding box center [524, 28] width 146 height 24
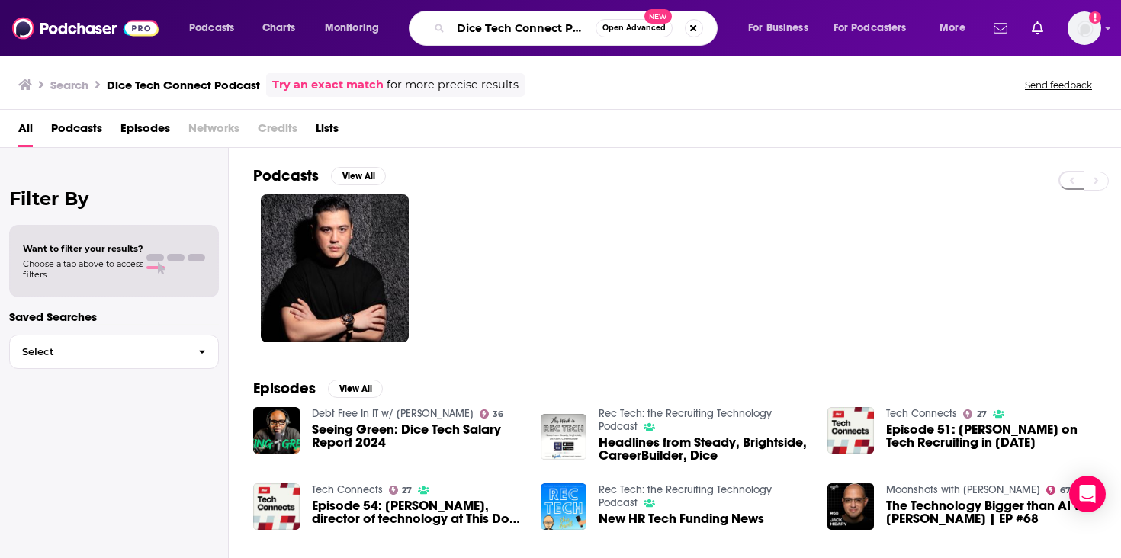
click at [525, 33] on input "Dice Tech Connect Podcast" at bounding box center [523, 28] width 145 height 24
paste input "Eye on AI"
type input "Eye on AI"
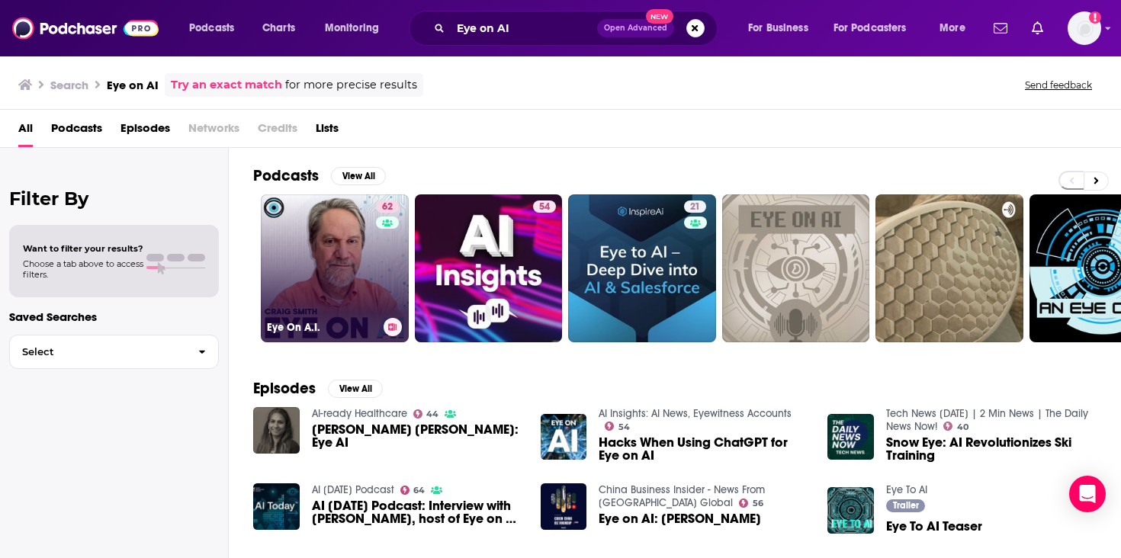
click at [314, 232] on link "62 Eye On A.I." at bounding box center [335, 268] width 148 height 148
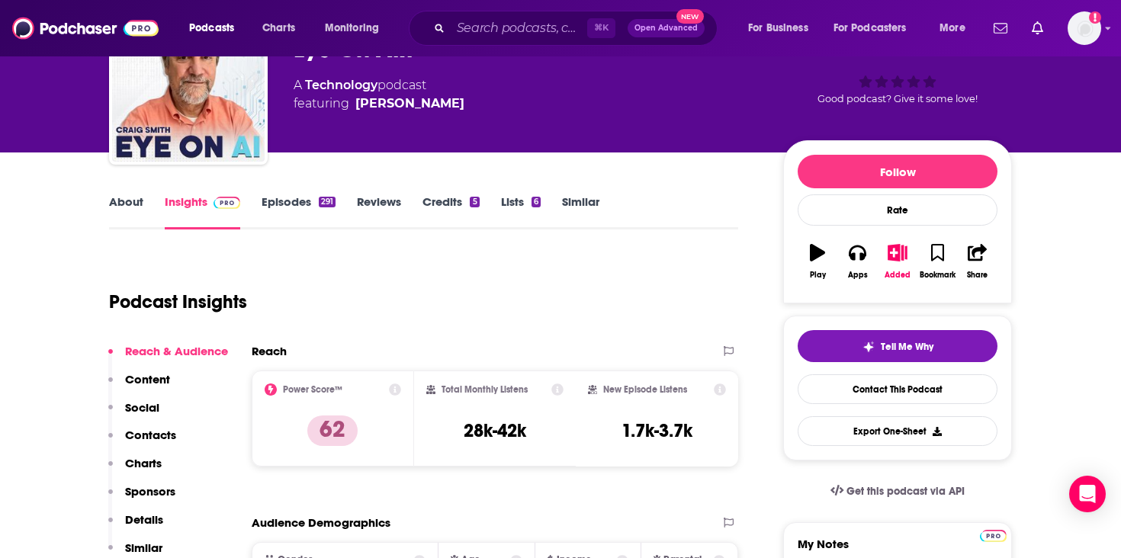
scroll to position [149, 0]
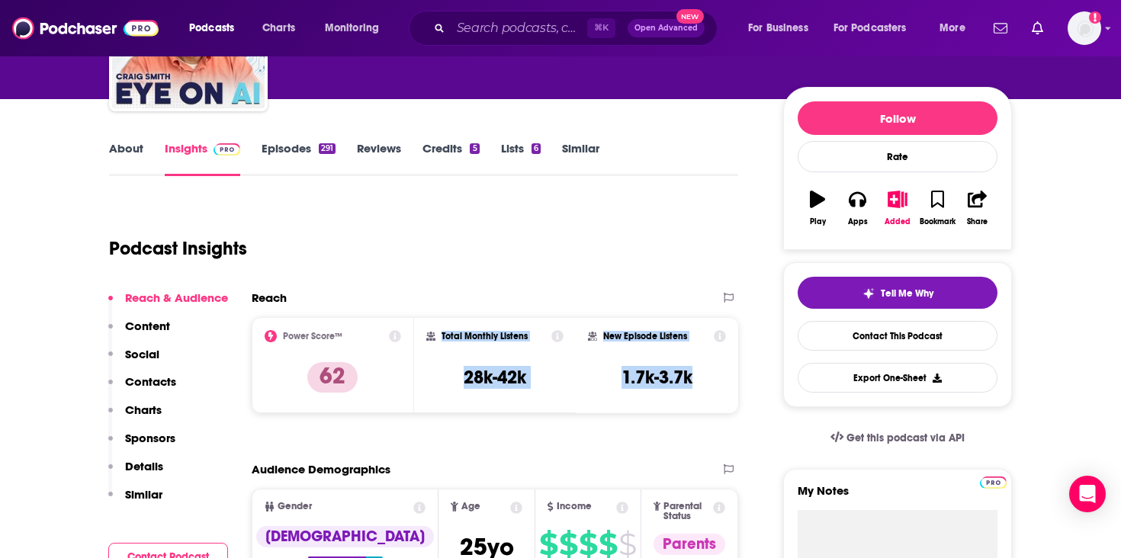
drag, startPoint x: 699, startPoint y: 378, endPoint x: 442, endPoint y: 332, distance: 261.8
click at [442, 332] on div "Power Score™ 62 Total Monthly Listens 28k-42k New Episode Listens 1.7k-3.7k" at bounding box center [495, 365] width 487 height 96
copy div "Total Monthly Listens 28k-42k New Episode Listens 1.7k-3.7k"
